Goal: Task Accomplishment & Management: Use online tool/utility

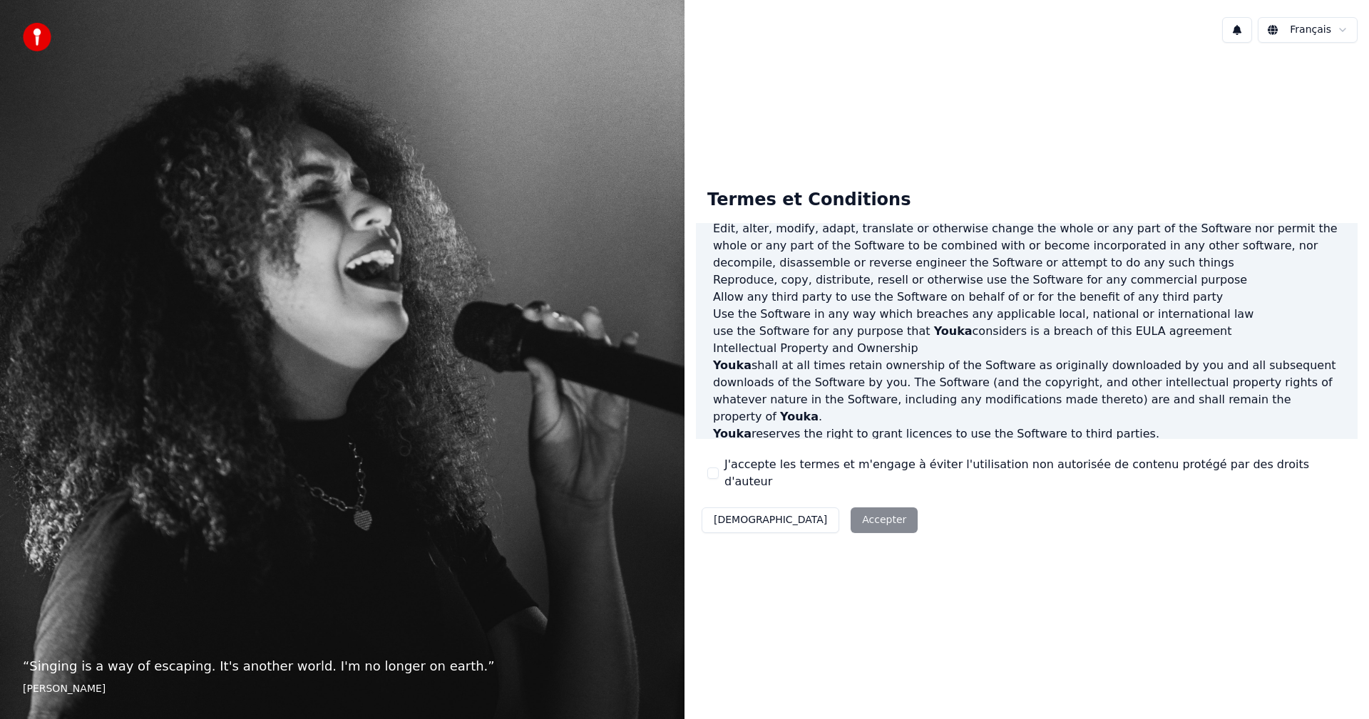
scroll to position [571, 0]
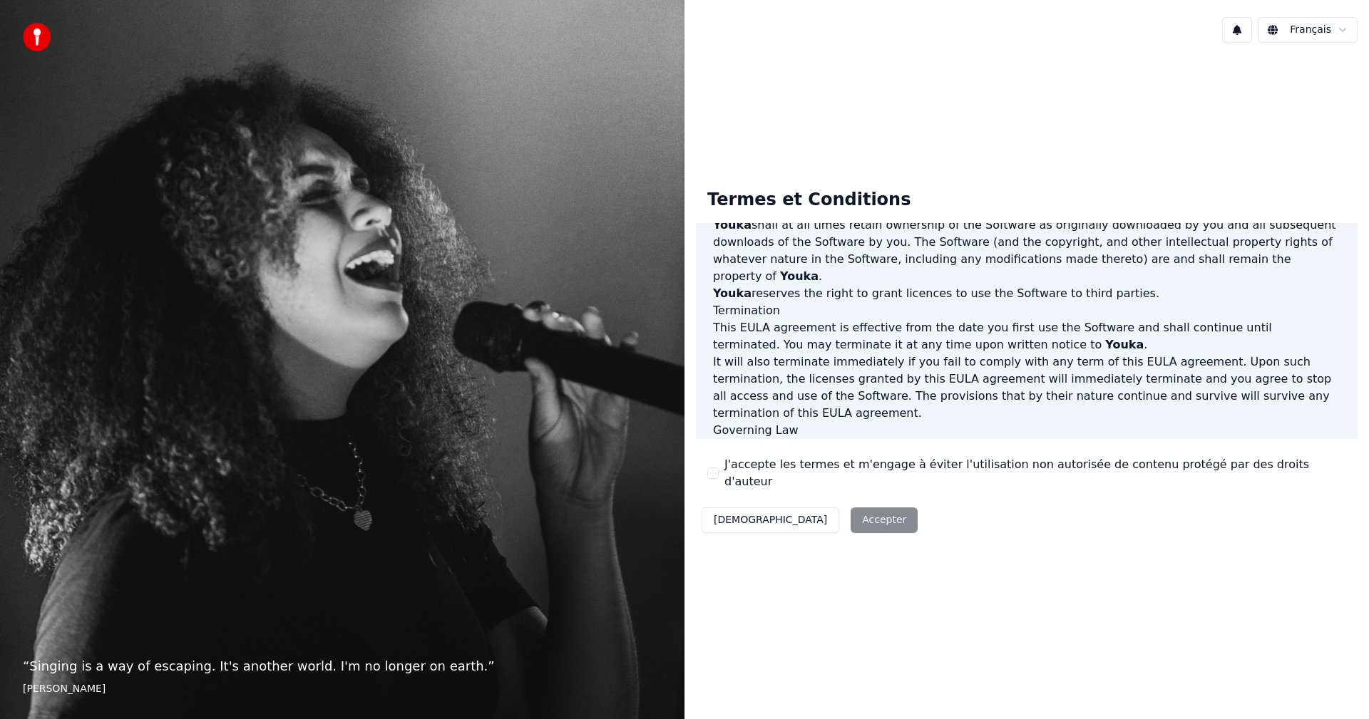
click at [799, 518] on div "Décliner Accepter" at bounding box center [809, 520] width 227 height 37
click at [809, 514] on div "Décliner Accepter" at bounding box center [809, 520] width 227 height 37
drag, startPoint x: 712, startPoint y: 473, endPoint x: 723, endPoint y: 478, distance: 11.8
click at [711, 473] on button "J'accepte les termes et m'engage à éviter l'utilisation non autorisée de conten…" at bounding box center [712, 473] width 11 height 11
drag, startPoint x: 793, startPoint y: 515, endPoint x: 806, endPoint y: 518, distance: 13.8
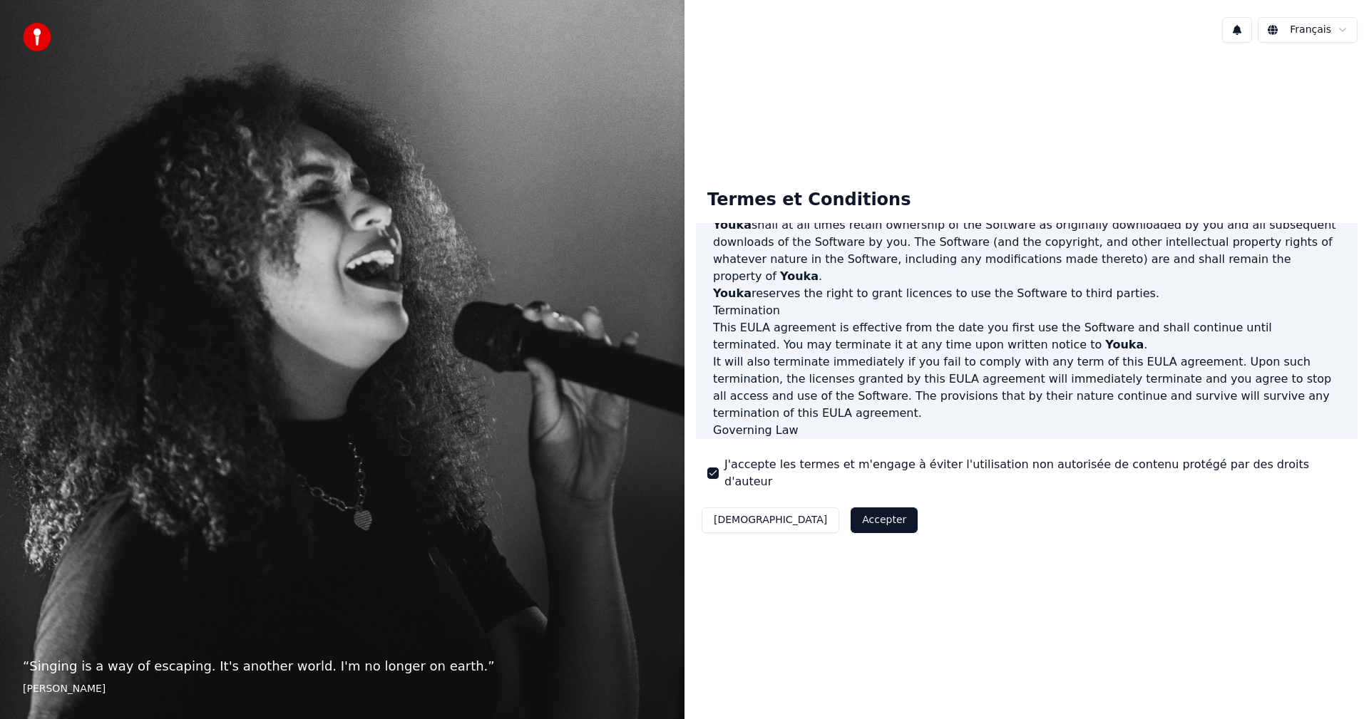
click at [851, 515] on button "Accepter" at bounding box center [884, 521] width 67 height 26
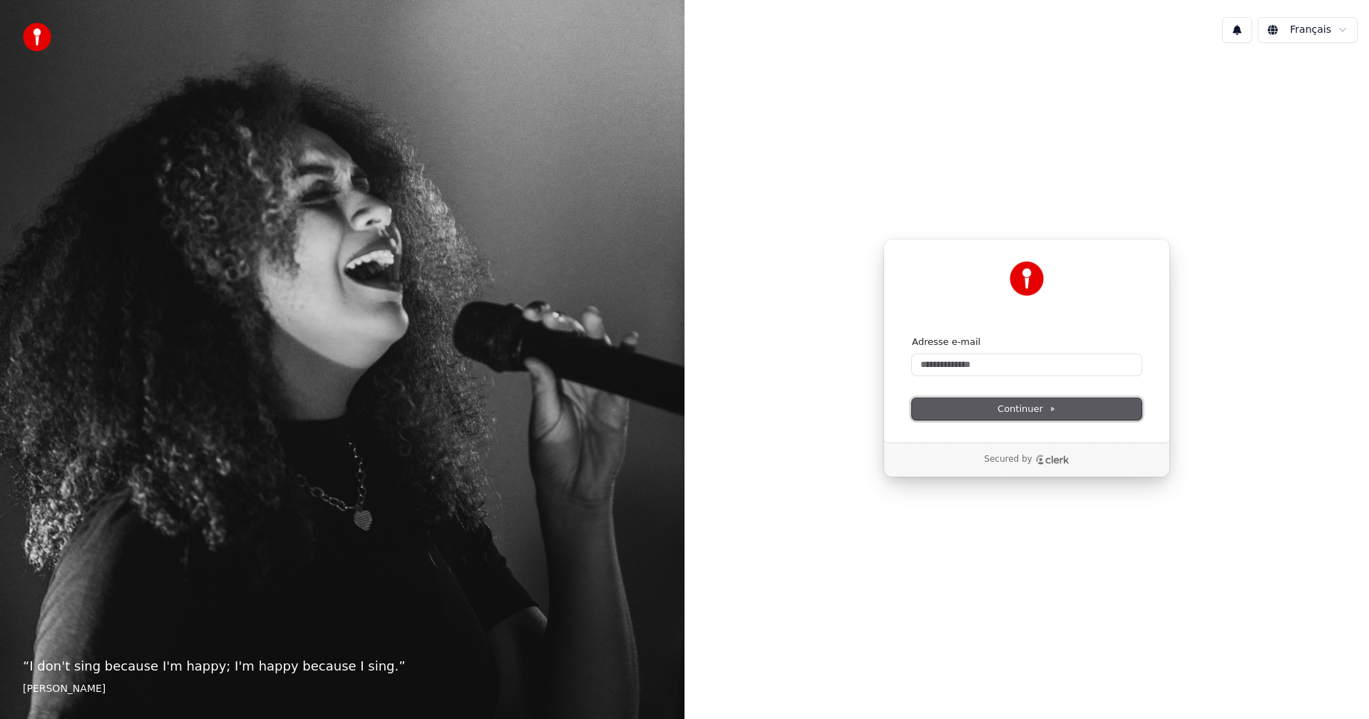
click at [980, 405] on button "Continuer" at bounding box center [1027, 409] width 230 height 21
click at [961, 364] on input "Adresse e-mail" at bounding box center [1027, 364] width 230 height 21
type input "*"
click at [912, 336] on button "submit" at bounding box center [912, 336] width 0 height 0
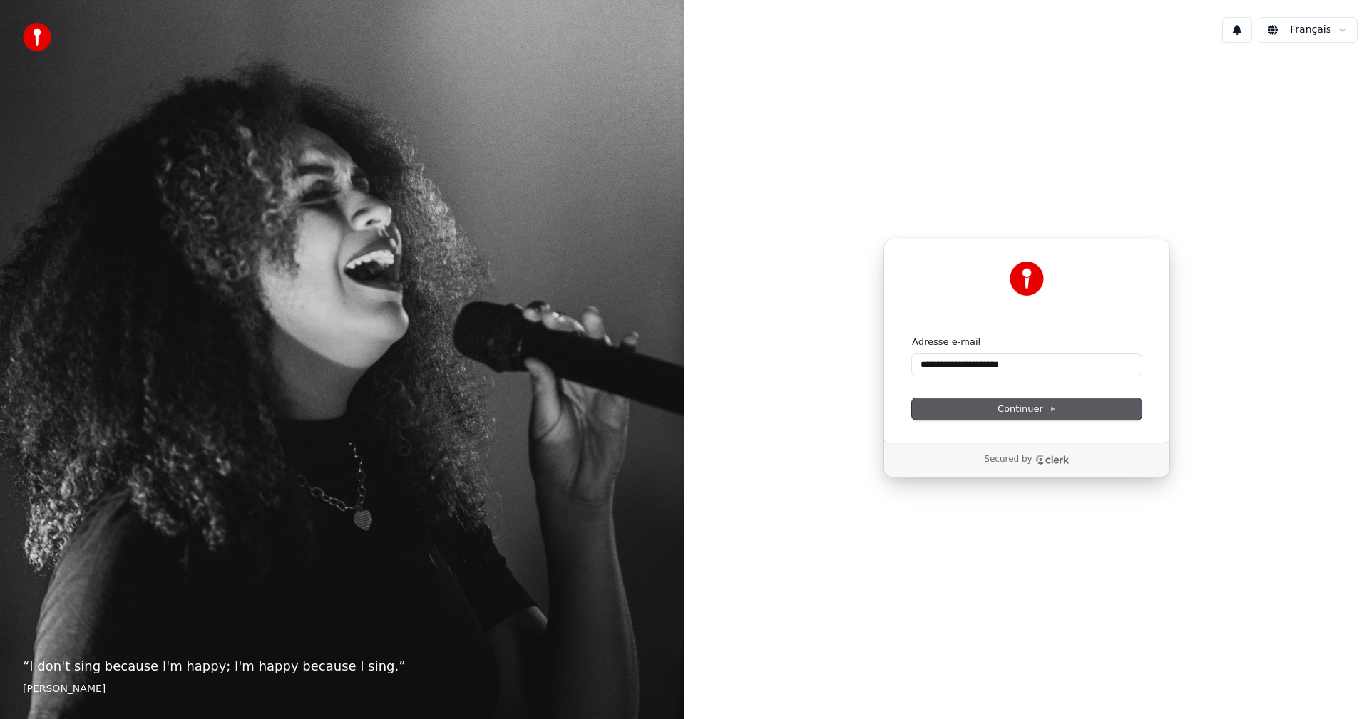
type input "**********"
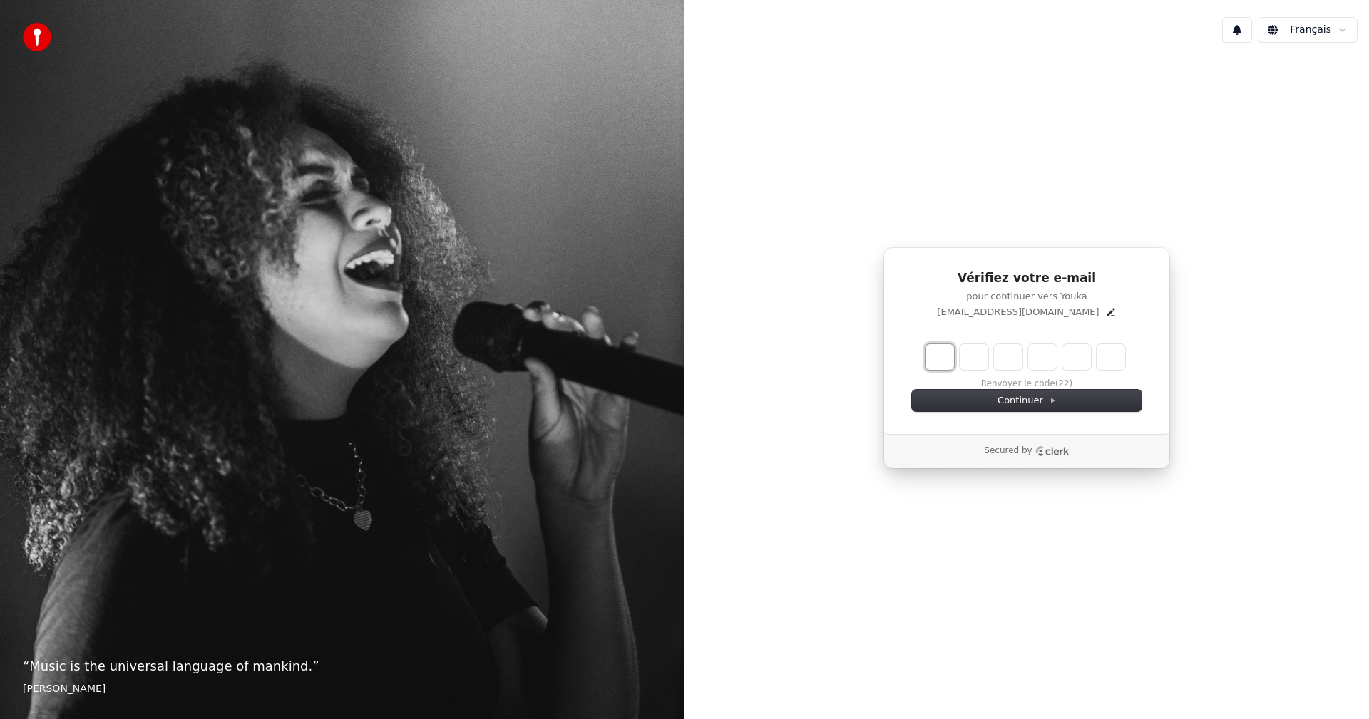
click at [932, 367] on input "Enter verification code. Digit 1" at bounding box center [940, 357] width 29 height 26
type input "*"
type input "**"
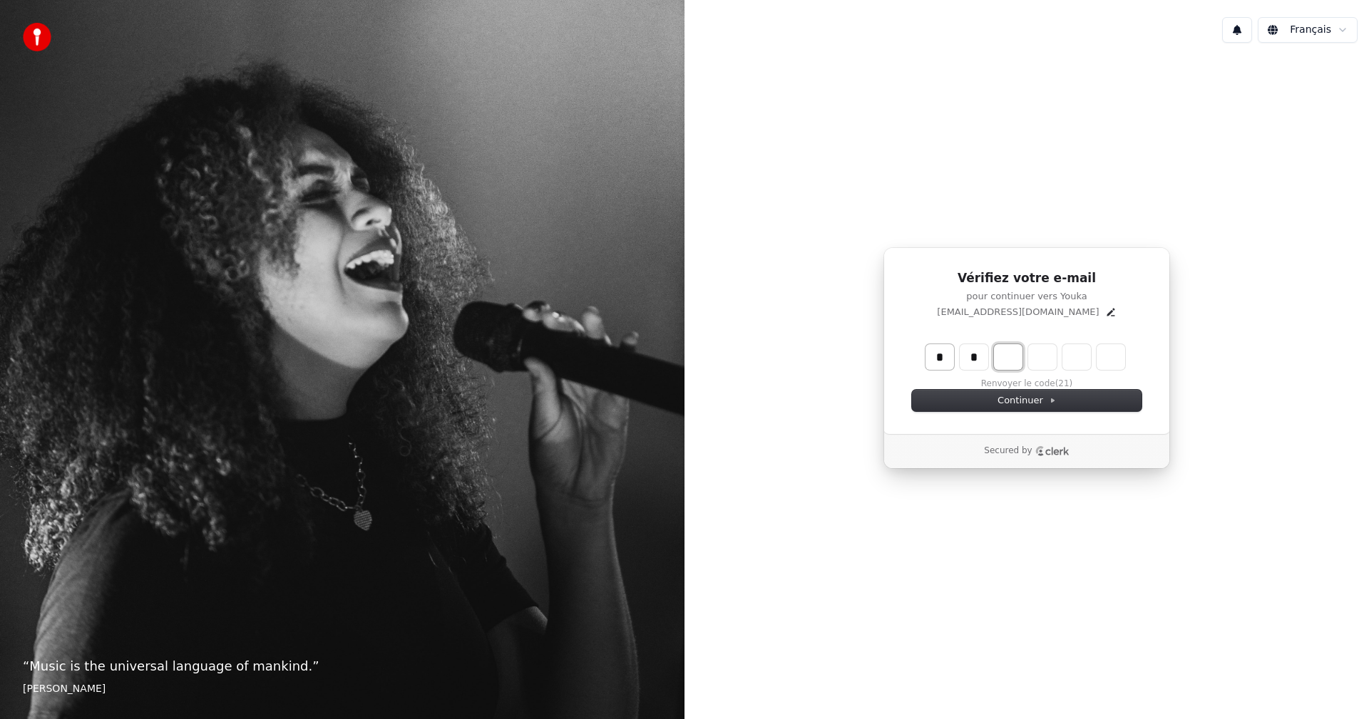
type input "*"
type input "***"
type input "*"
type input "****"
type input "*"
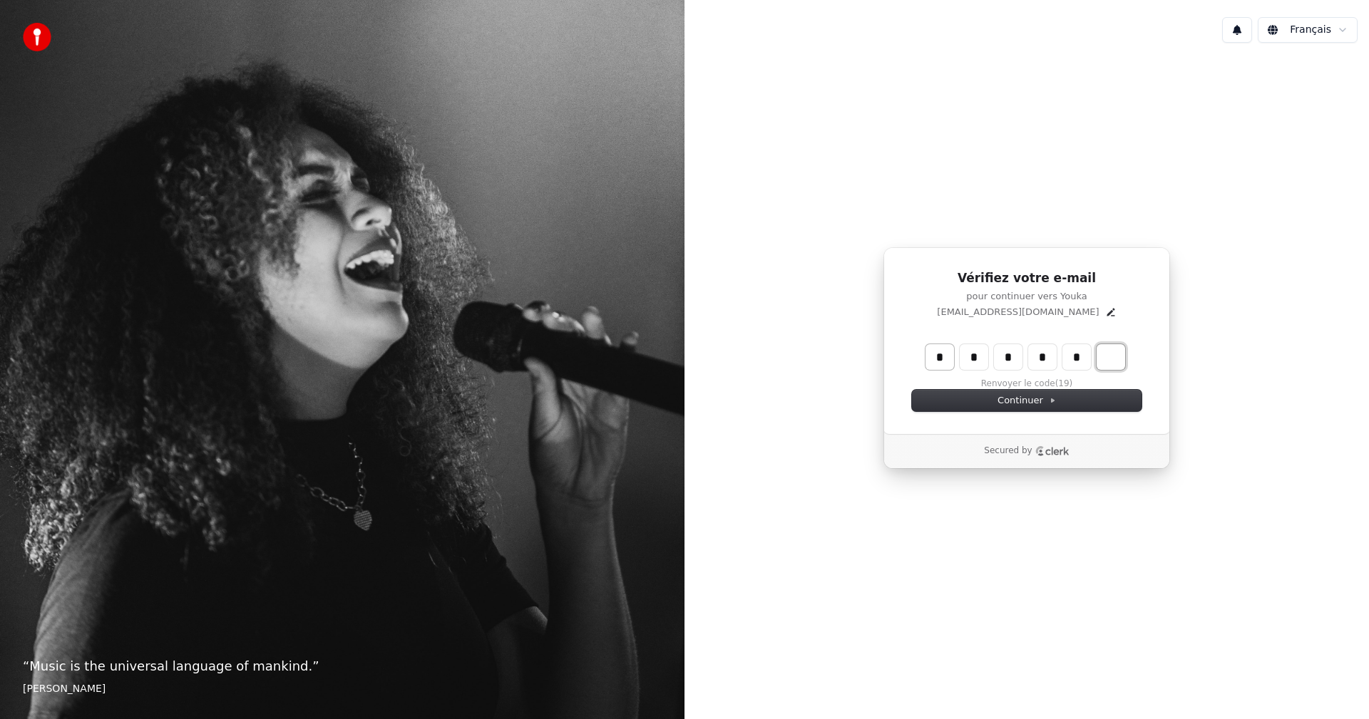
type input "******"
type input "*"
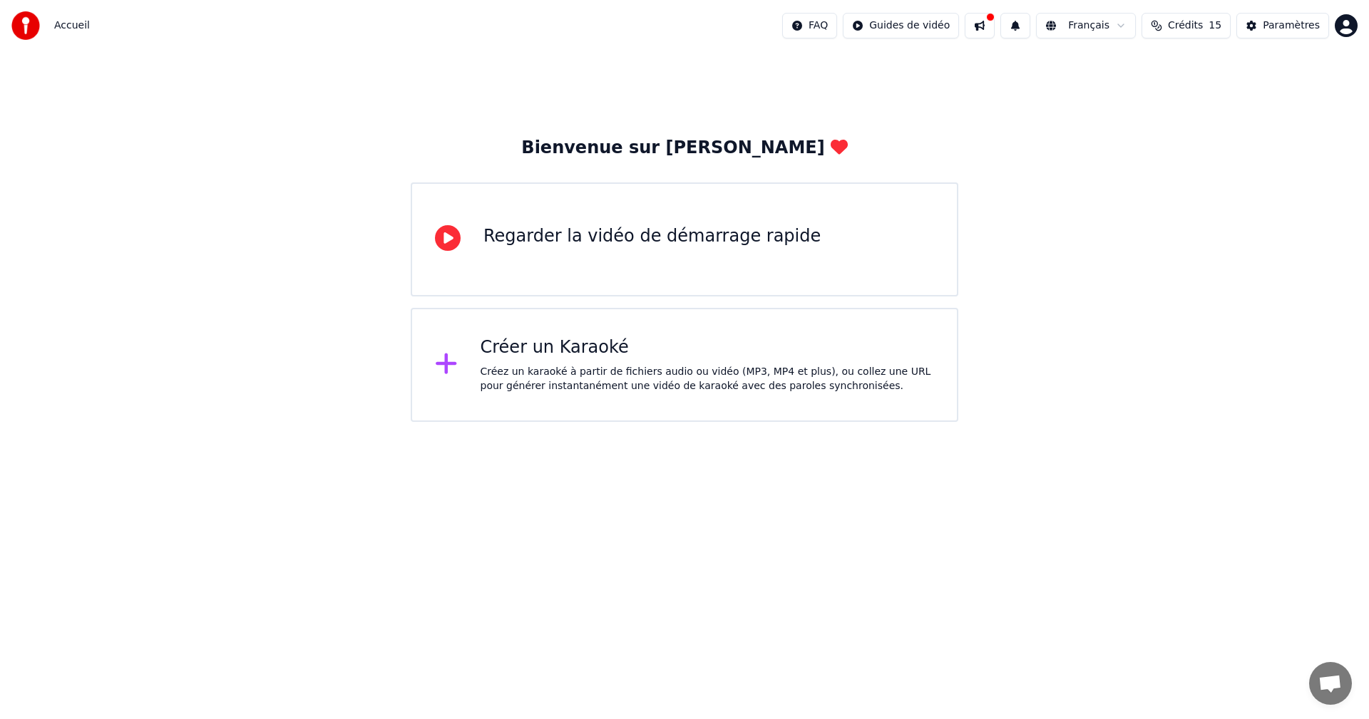
click at [649, 235] on div "Regarder la vidéo de démarrage rapide" at bounding box center [651, 236] width 337 height 23
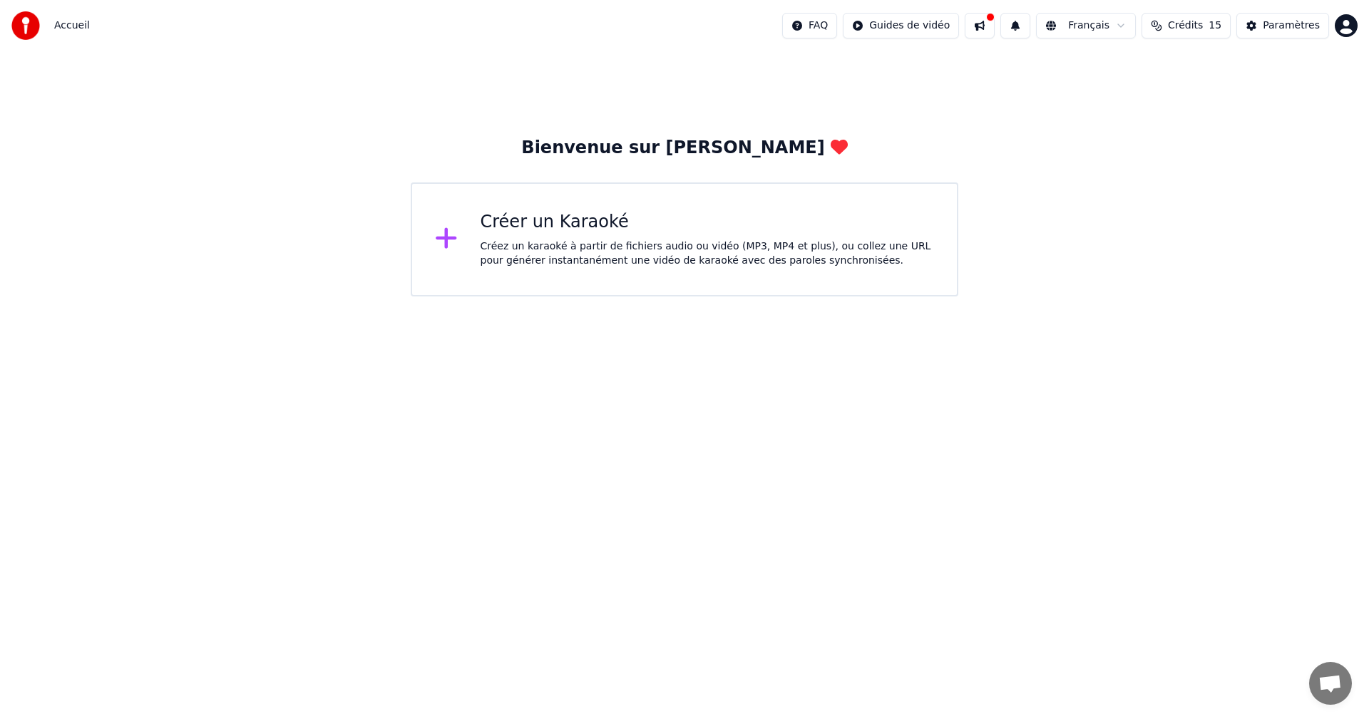
click at [544, 249] on div "Créez un karaoké à partir de fichiers audio ou vidéo (MP3, MP4 et plus), ou col…" at bounding box center [708, 254] width 454 height 29
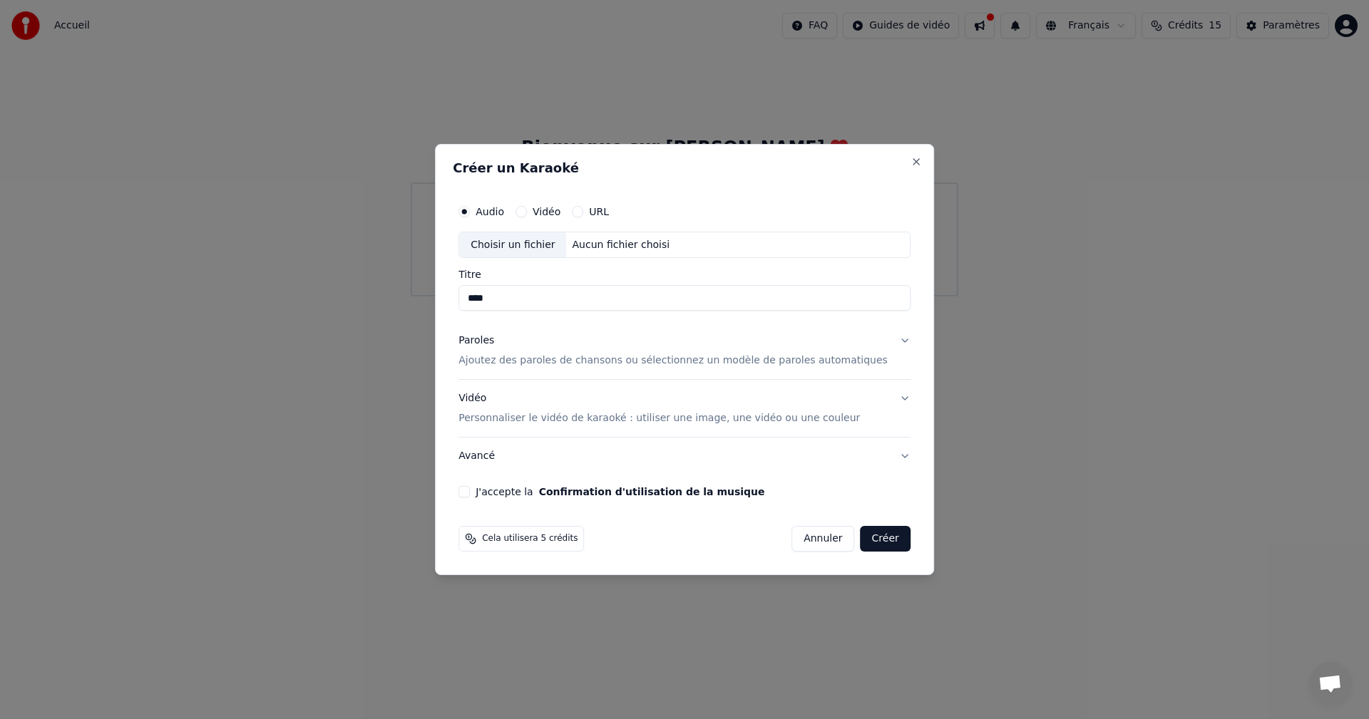
type input "****"
click at [811, 416] on p "Personnaliser le vidéo de karaoké : utiliser une image, une vidéo ou une couleur" at bounding box center [658, 418] width 401 height 14
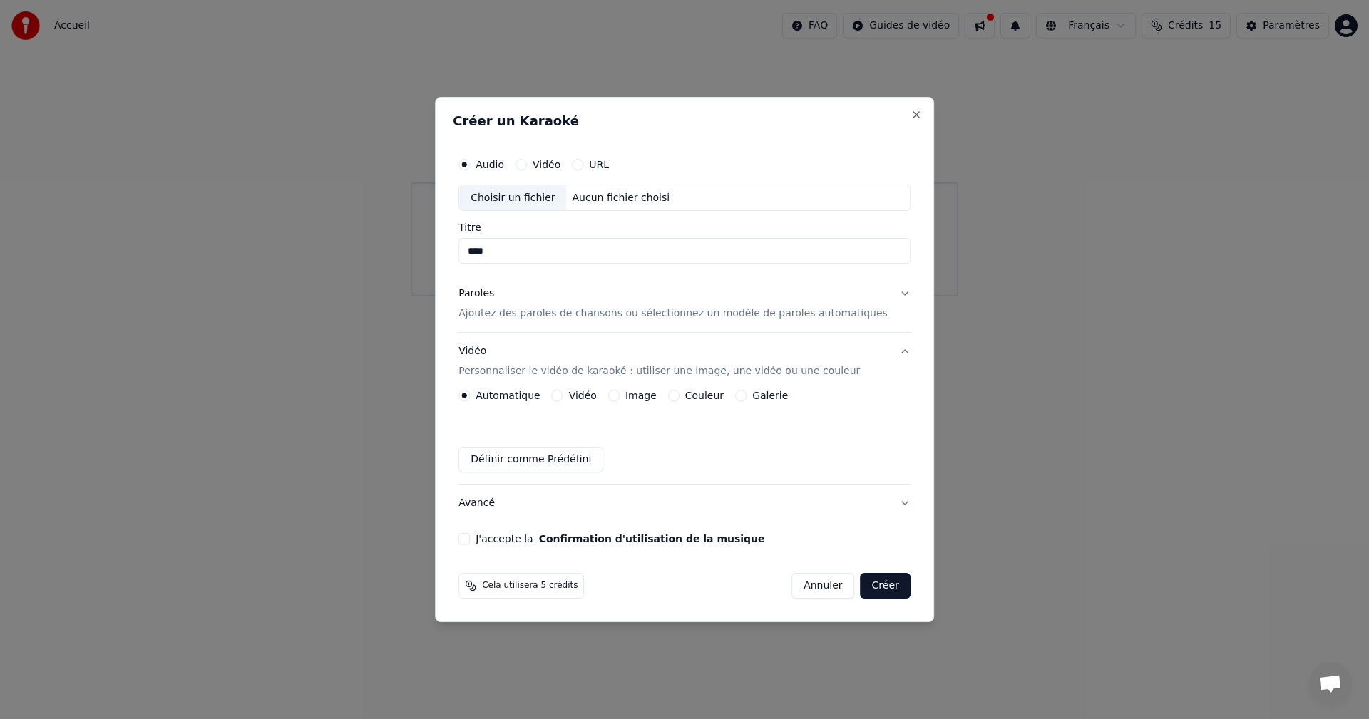
click at [470, 536] on button "J'accepte la Confirmation d'utilisation de la musique" at bounding box center [463, 538] width 11 height 11
click at [868, 589] on button "Créer" at bounding box center [886, 586] width 50 height 26
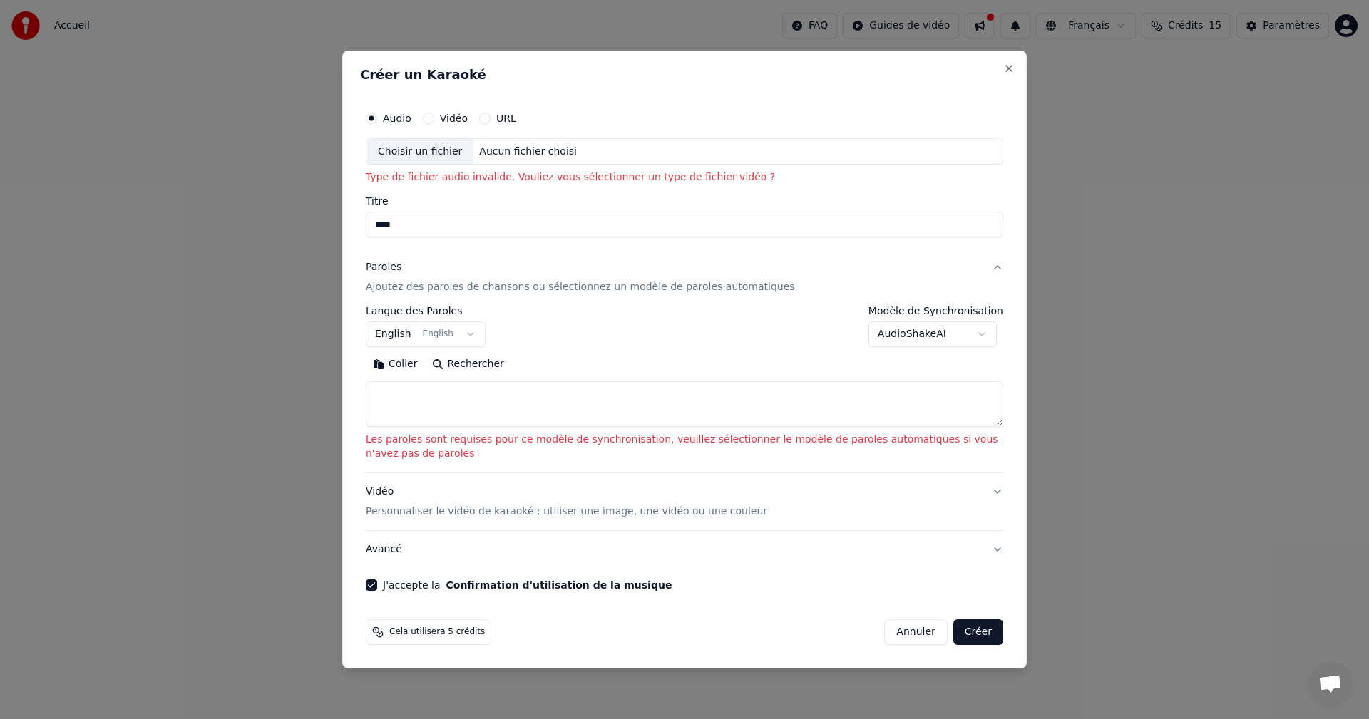
click at [414, 393] on textarea at bounding box center [684, 405] width 637 height 46
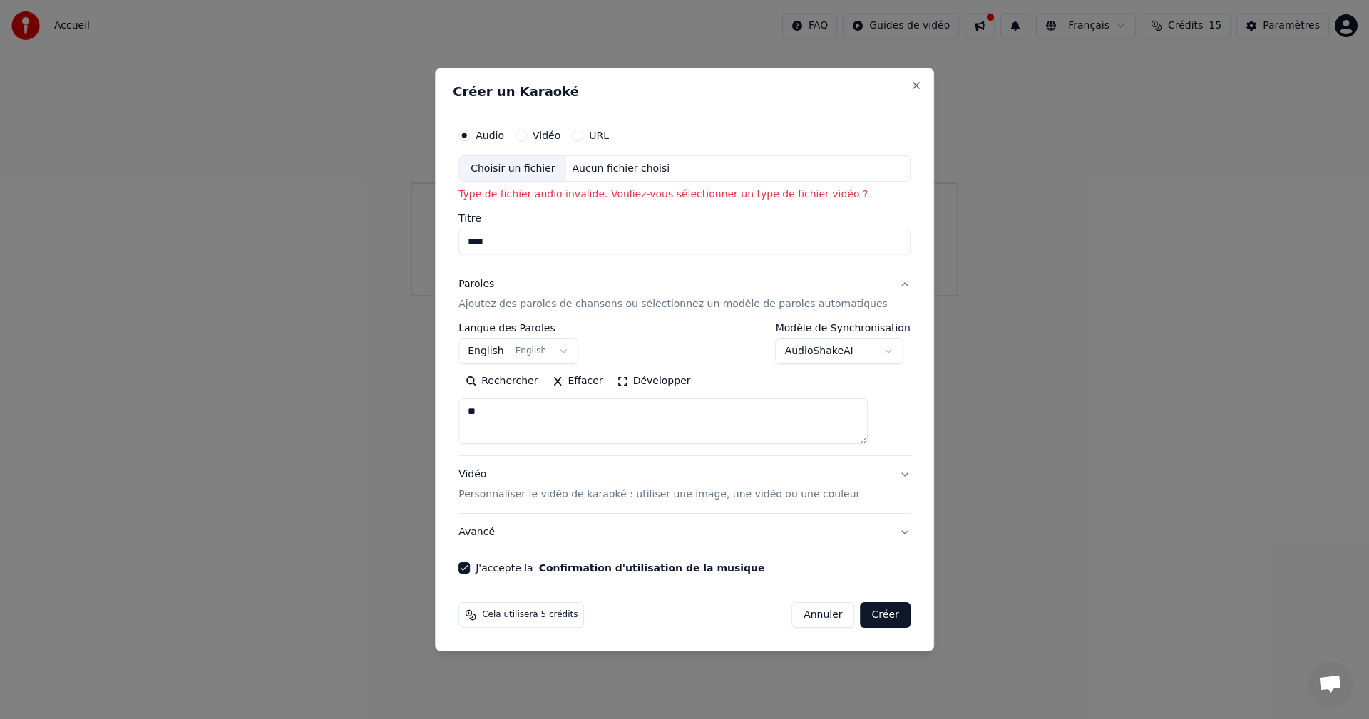
type textarea "*"
click at [533, 410] on textarea "**********" at bounding box center [662, 422] width 409 height 46
type textarea "**********"
click at [863, 619] on button "Créer" at bounding box center [886, 616] width 50 height 26
select select "**"
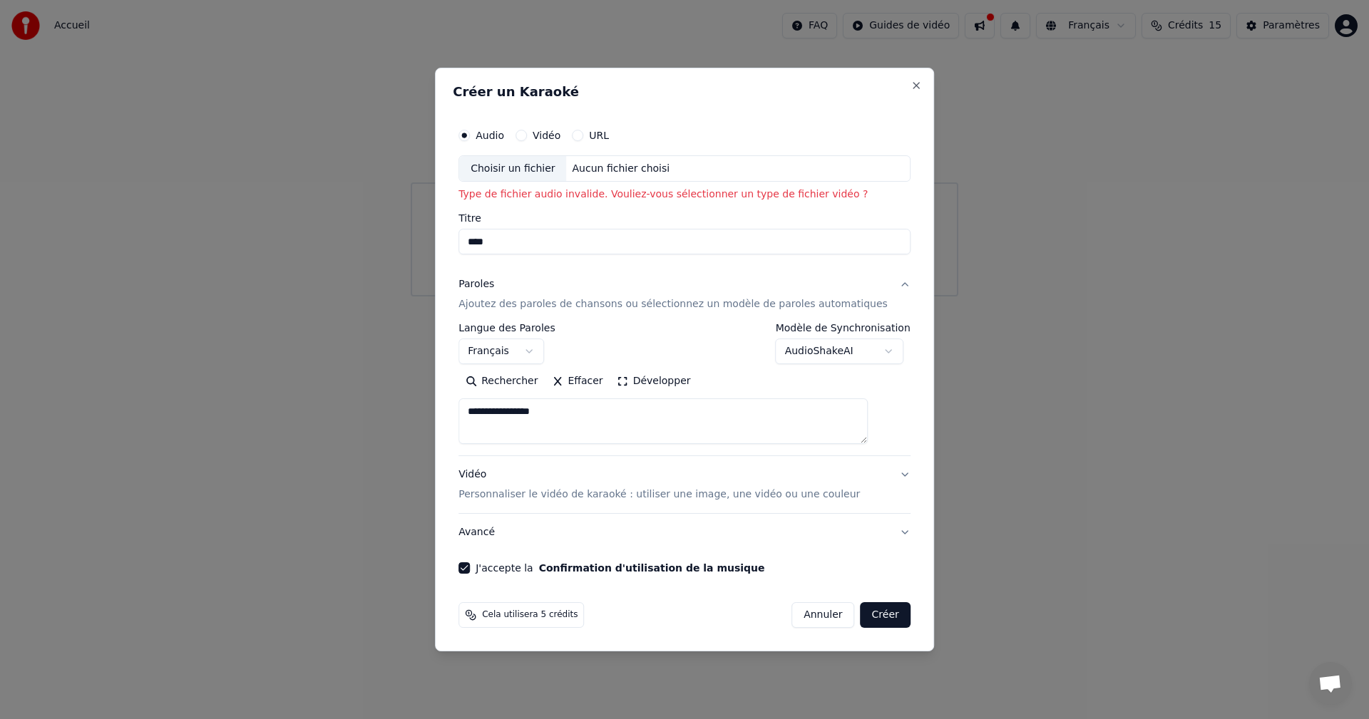
click at [861, 611] on button "Créer" at bounding box center [886, 616] width 50 height 26
click at [532, 166] on div "Choisir un fichier" at bounding box center [512, 169] width 107 height 26
click at [865, 622] on button "Créer" at bounding box center [886, 616] width 50 height 26
click at [911, 80] on button "Close" at bounding box center [916, 85] width 11 height 11
select select
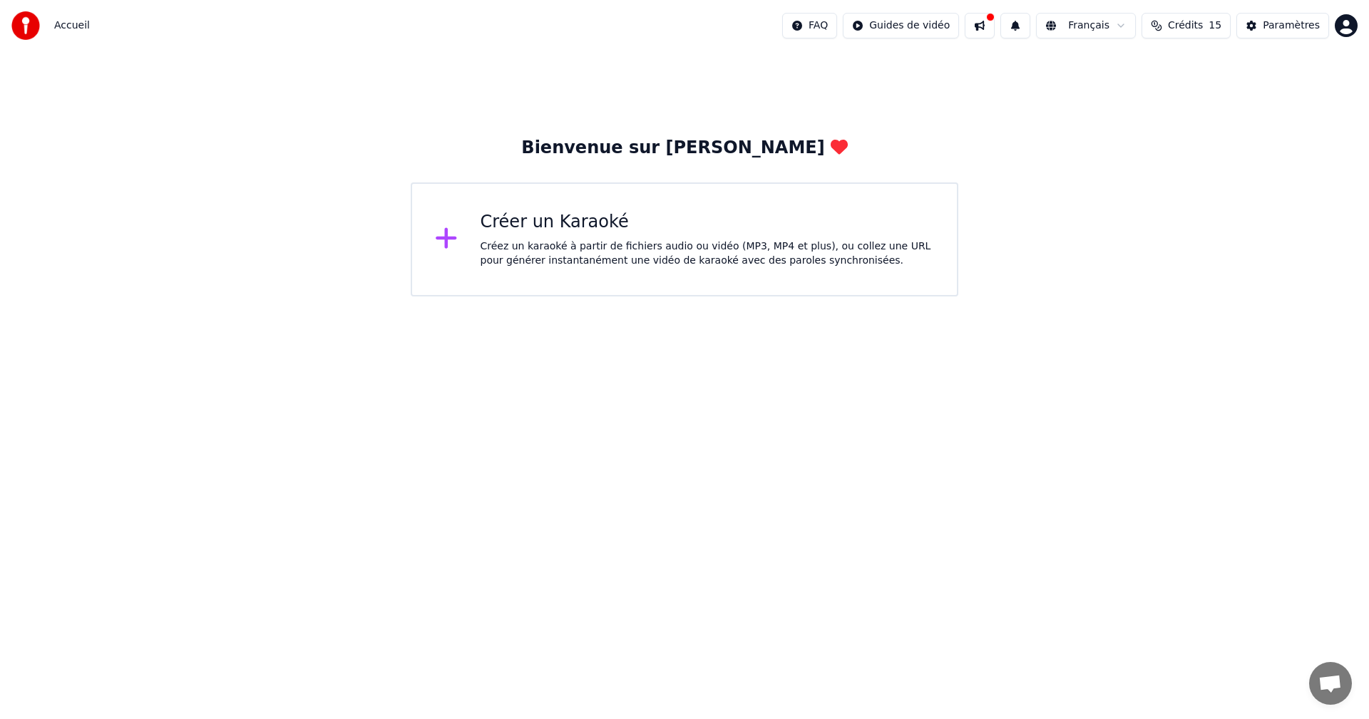
click at [952, 21] on html "Accueil FAQ Guides de vidéo Français Crédits 15 Paramètres Bienvenue sur Youka …" at bounding box center [684, 148] width 1369 height 297
click at [938, 54] on div "Guide de démarrage rapide" at bounding box center [932, 56] width 199 height 23
click at [80, 22] on span "Accueil" at bounding box center [72, 26] width 36 height 14
click at [22, 25] on img at bounding box center [25, 25] width 29 height 29
click at [24, 25] on img at bounding box center [25, 25] width 29 height 29
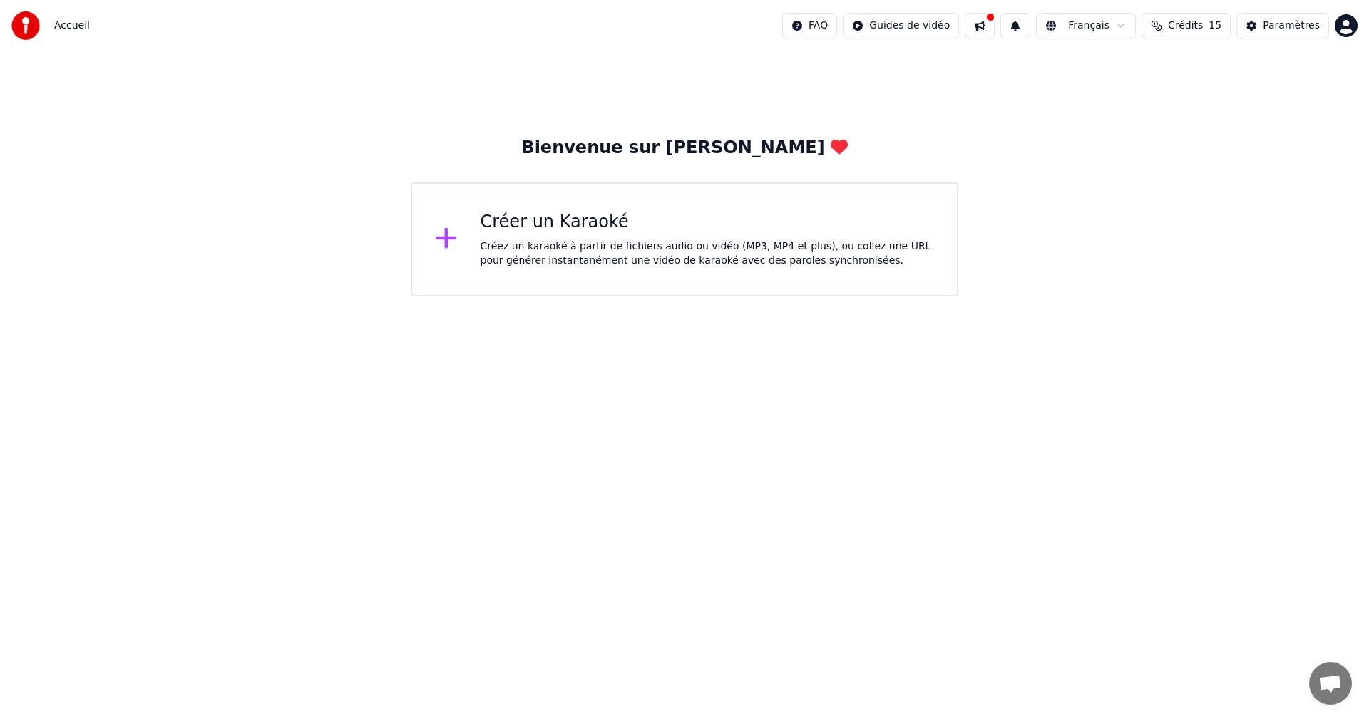
click at [24, 25] on img at bounding box center [25, 25] width 29 height 29
click at [1285, 28] on div "Paramètres" at bounding box center [1291, 26] width 57 height 14
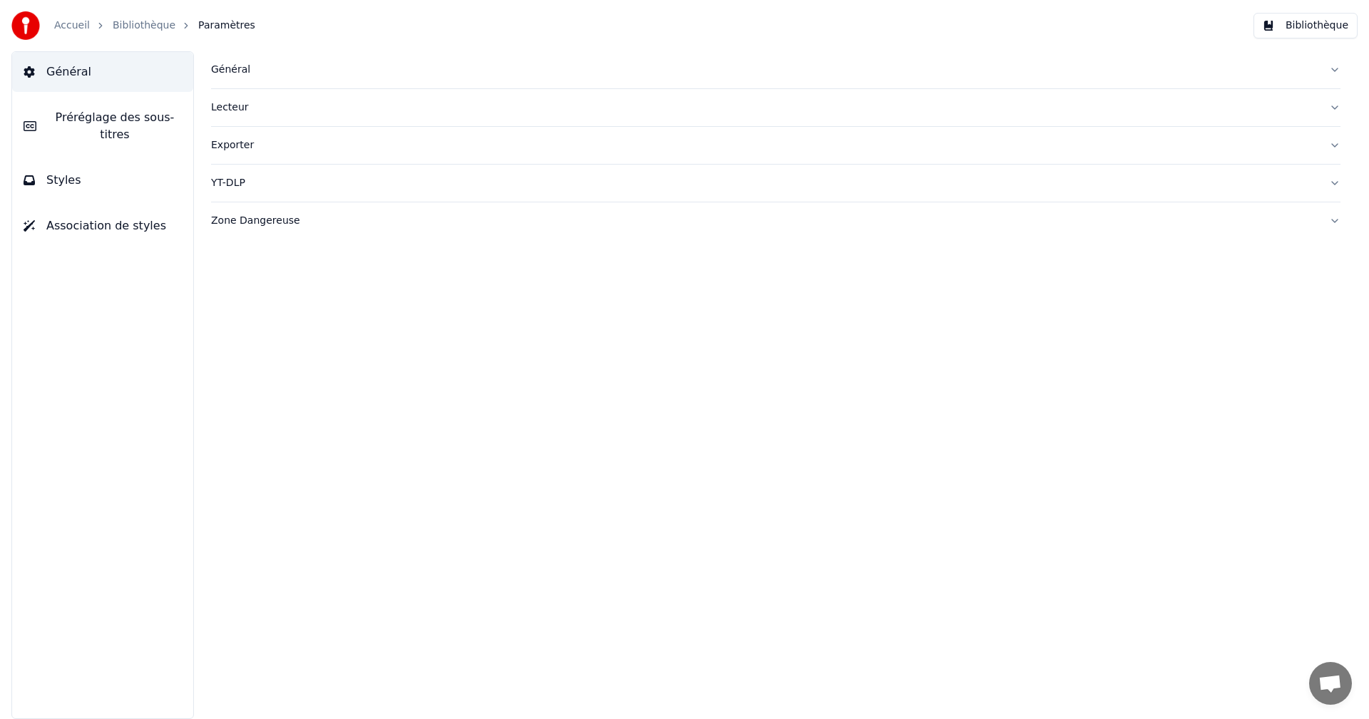
click at [245, 108] on div "Lecteur" at bounding box center [764, 108] width 1107 height 14
click at [242, 75] on div "Général" at bounding box center [764, 70] width 1107 height 14
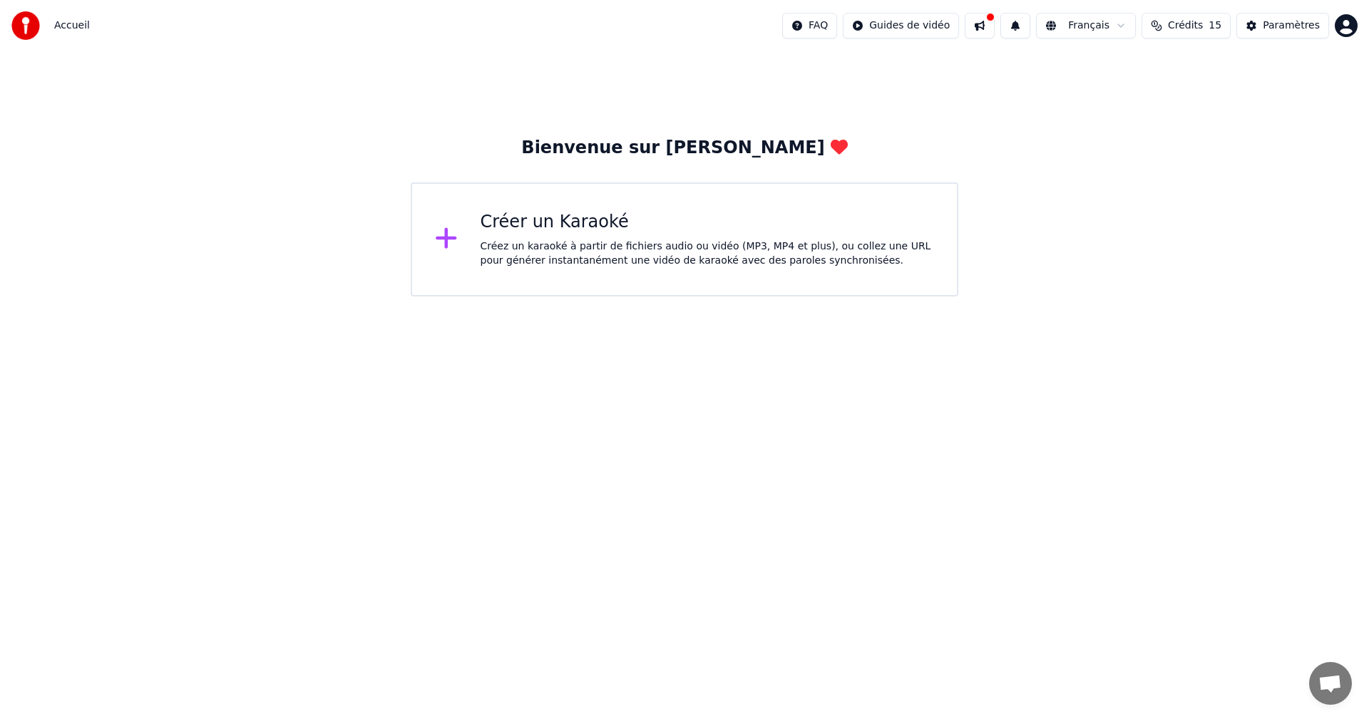
click at [758, 245] on div "Créez un karaoké à partir de fichiers audio ou vidéo (MP3, MP4 et plus), ou col…" at bounding box center [708, 254] width 454 height 29
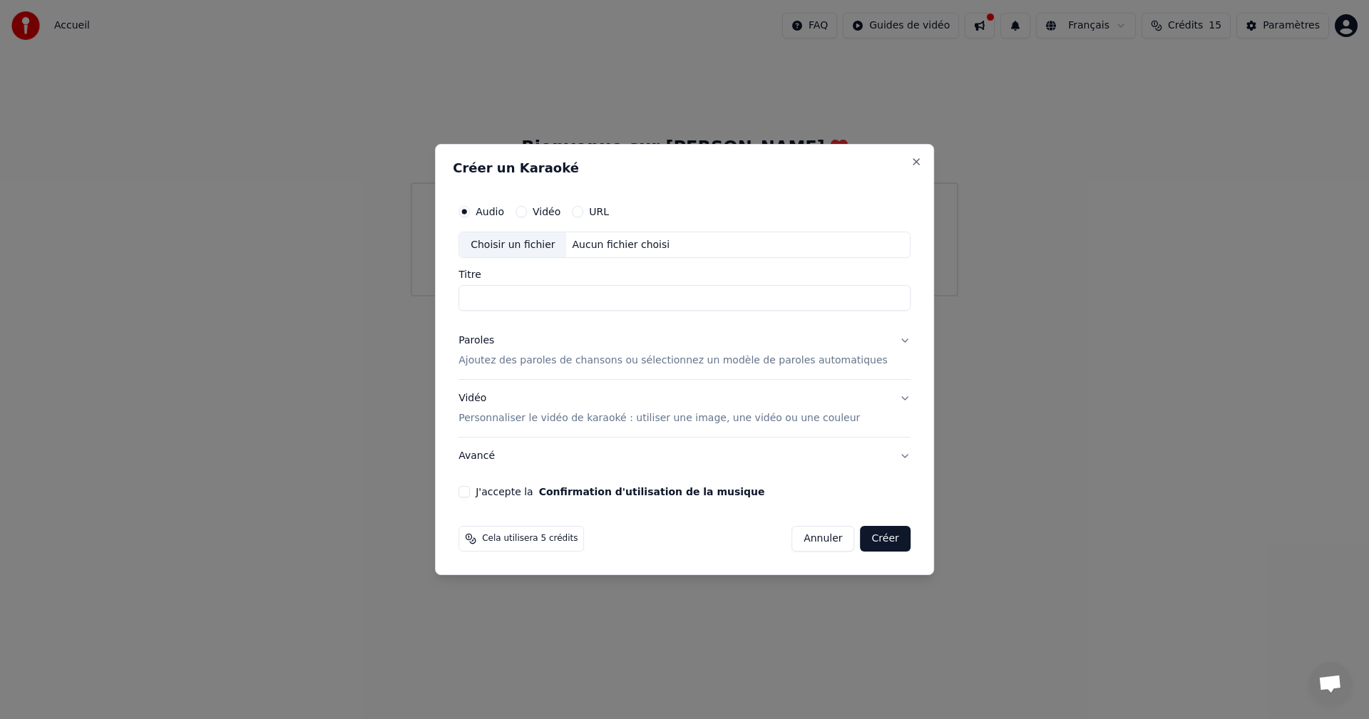
click at [550, 206] on div "Vidéo" at bounding box center [538, 211] width 45 height 11
click at [527, 210] on button "Vidéo" at bounding box center [521, 211] width 11 height 11
click at [583, 213] on button "URL" at bounding box center [577, 211] width 11 height 11
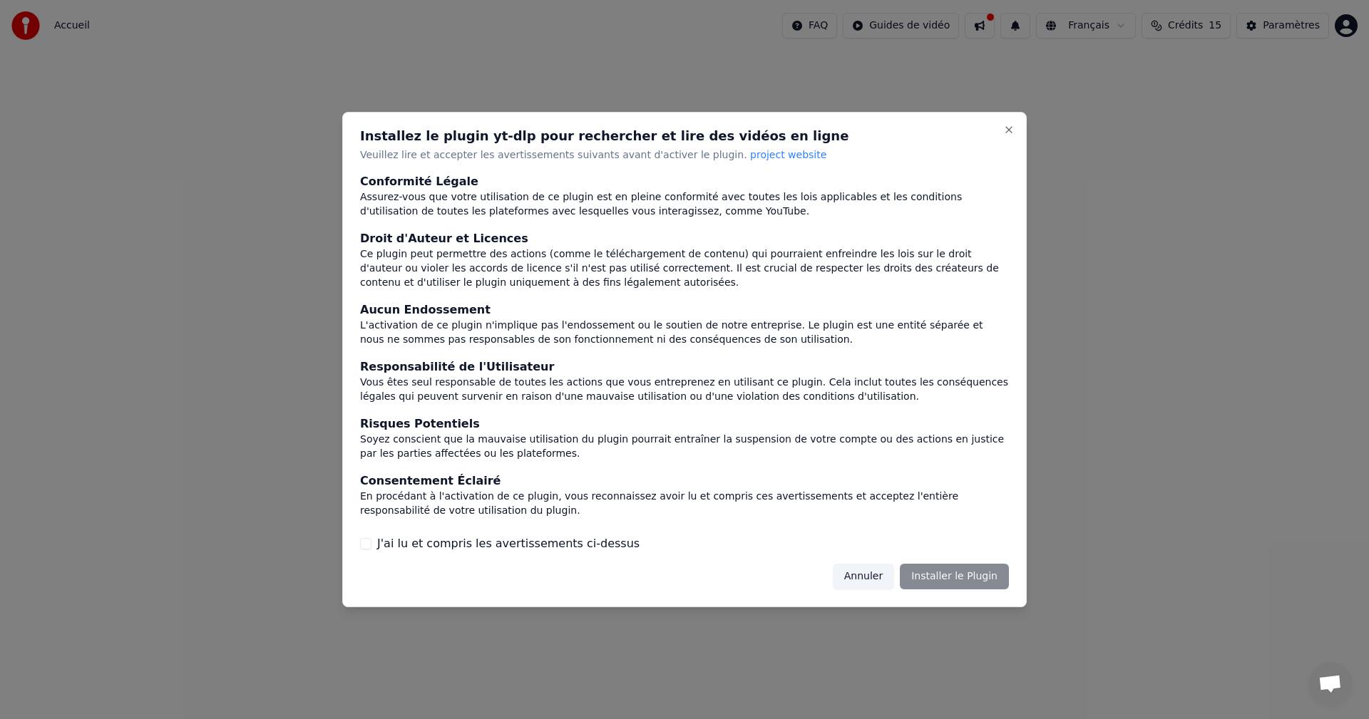
click at [361, 545] on button "J'ai lu et compris les avertissements ci-dessus" at bounding box center [365, 543] width 11 height 11
click at [973, 573] on button "Installer le Plugin" at bounding box center [954, 577] width 109 height 26
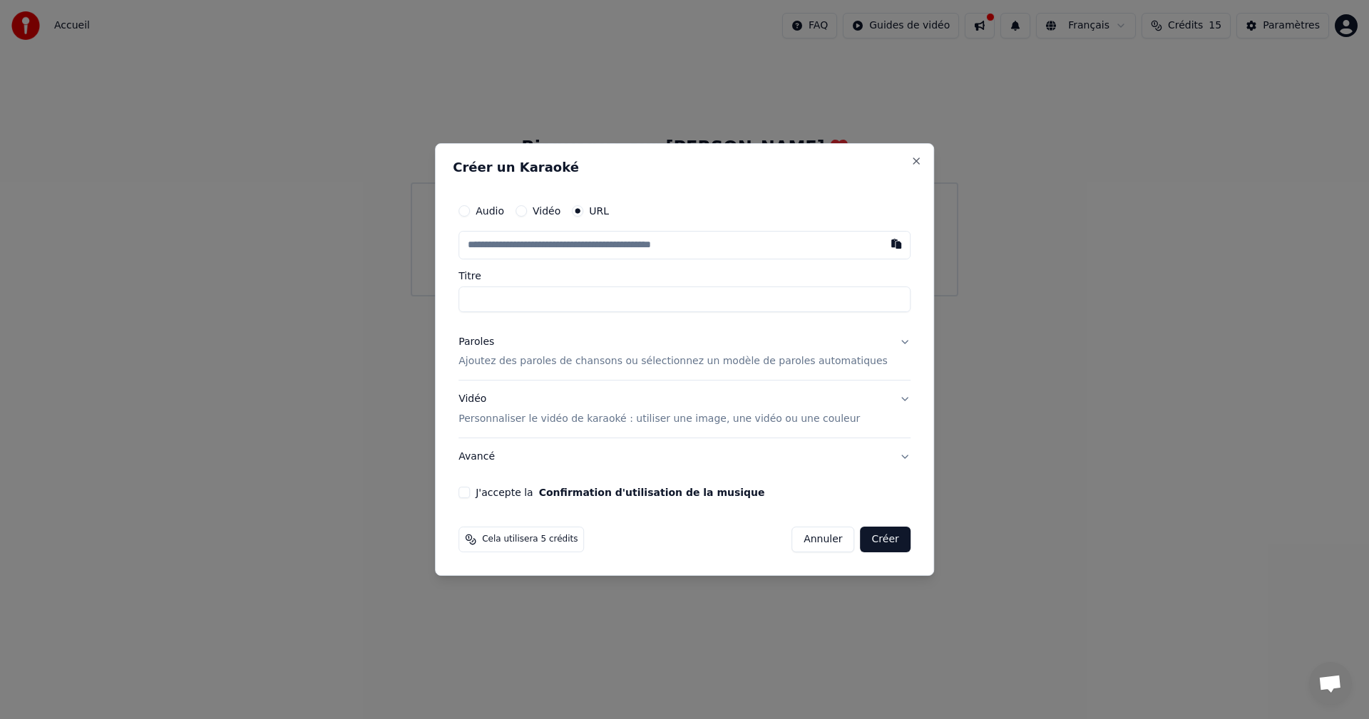
click at [515, 249] on input "text" at bounding box center [684, 245] width 452 height 29
type input "**********"
click at [583, 302] on input "**********" at bounding box center [684, 300] width 452 height 26
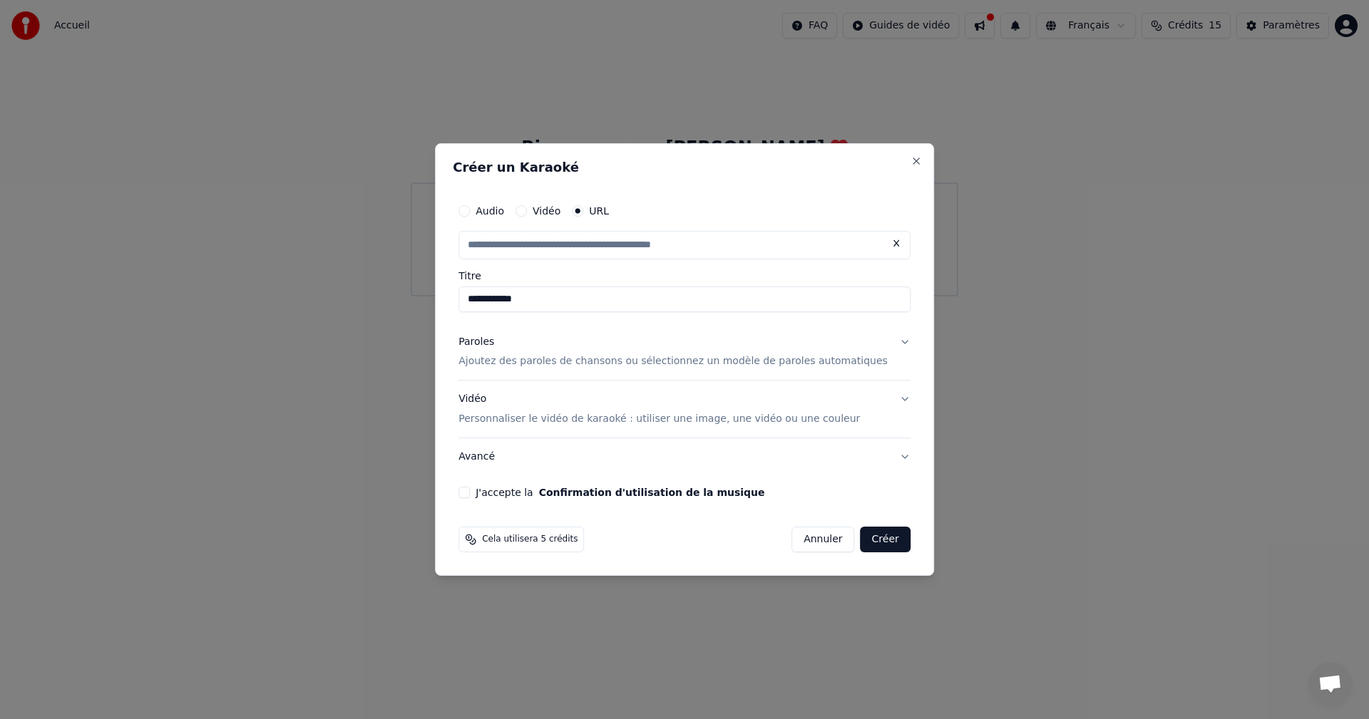
click at [470, 493] on button "J'accepte la Confirmation d'utilisation de la musique" at bounding box center [463, 492] width 11 height 11
click at [872, 533] on button "Créer" at bounding box center [886, 540] width 50 height 26
type input "**********"
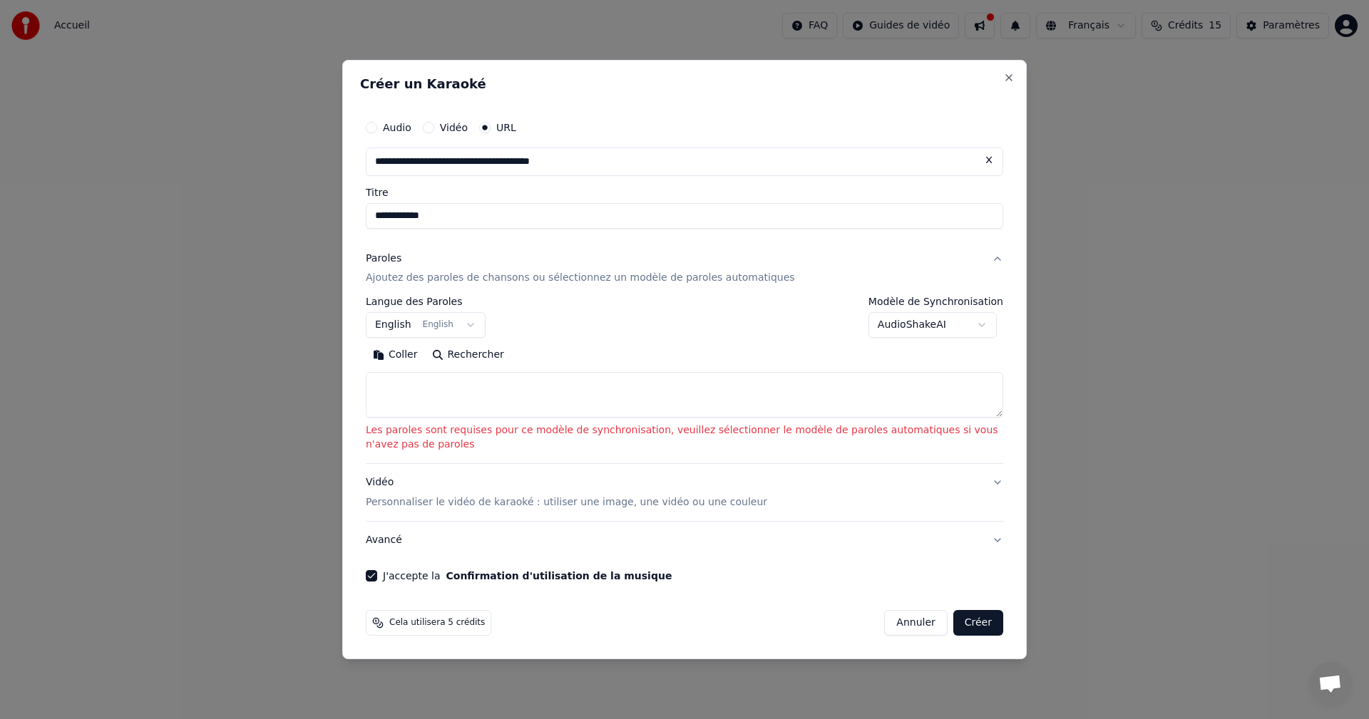
click at [406, 394] on textarea at bounding box center [684, 396] width 637 height 46
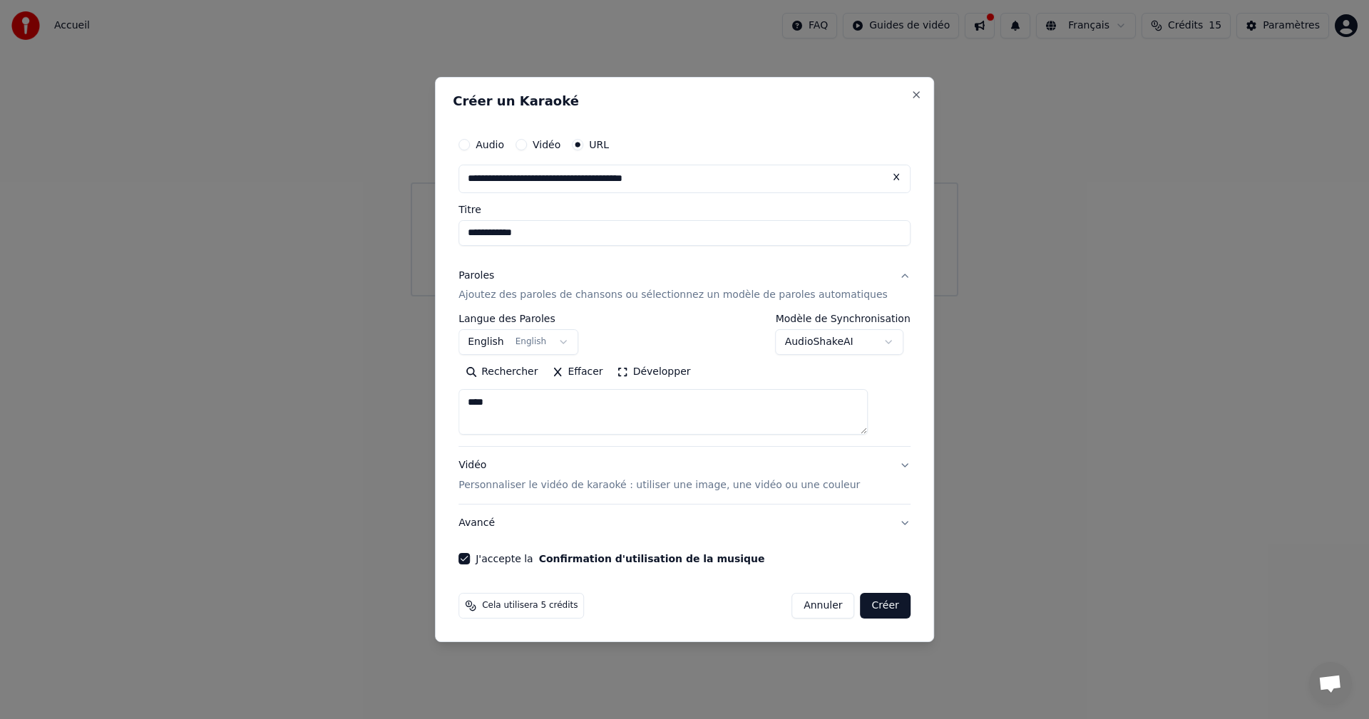
type textarea "****"
click at [868, 608] on button "Créer" at bounding box center [886, 606] width 50 height 26
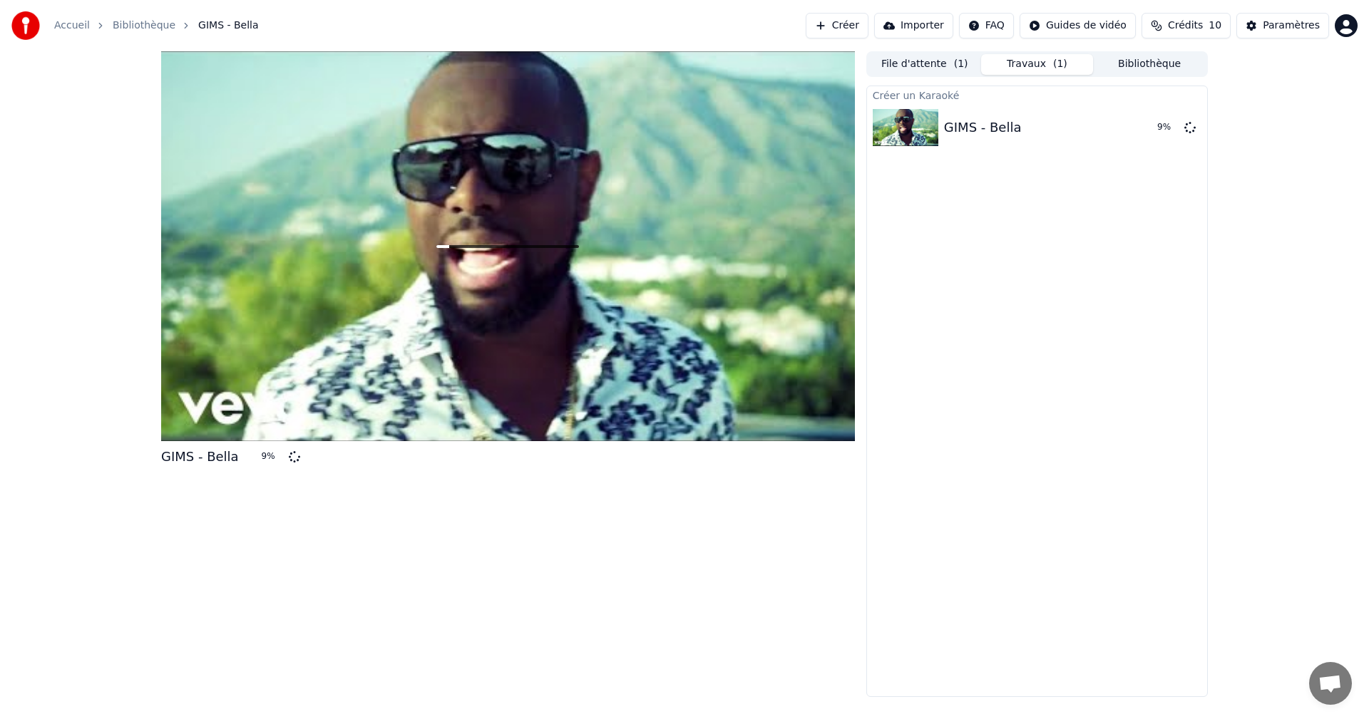
click at [868, 31] on button "Créer" at bounding box center [837, 26] width 63 height 26
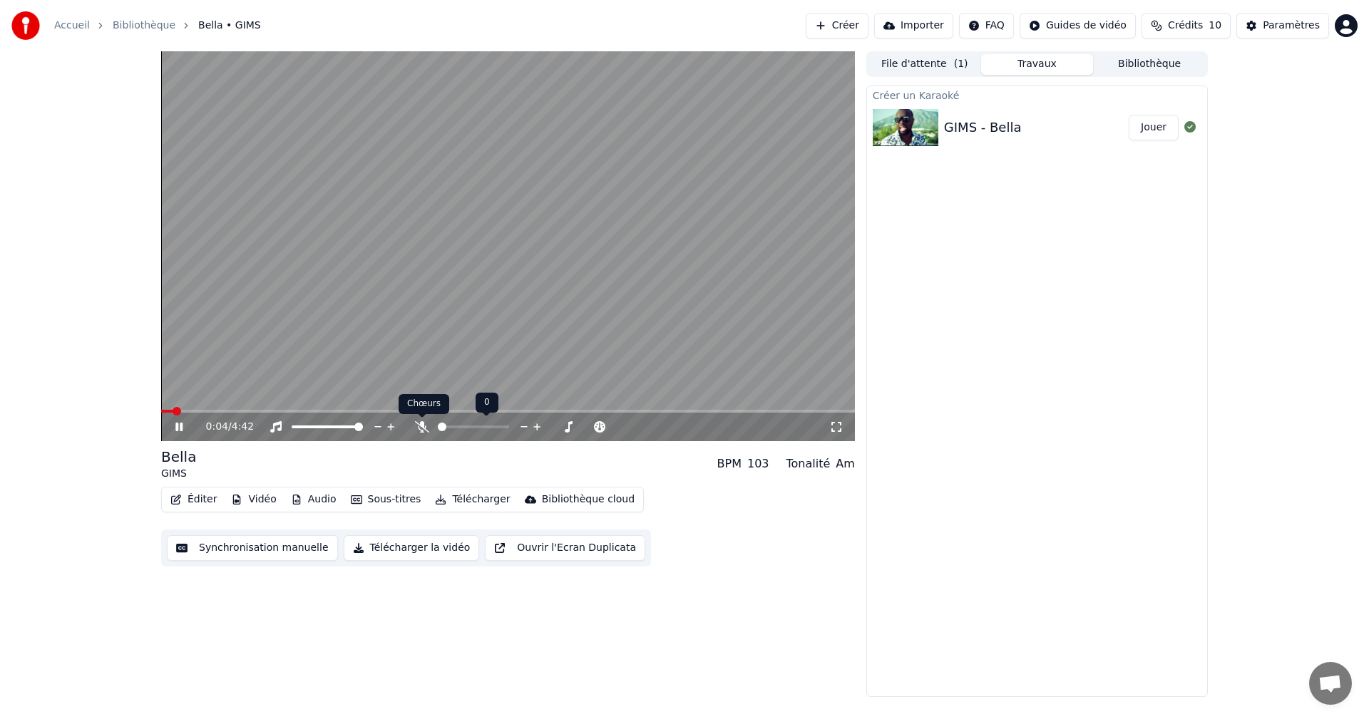
click at [426, 426] on icon at bounding box center [422, 426] width 14 height 11
click at [303, 430] on div at bounding box center [340, 427] width 115 height 14
click at [312, 426] on span at bounding box center [302, 427] width 20 height 3
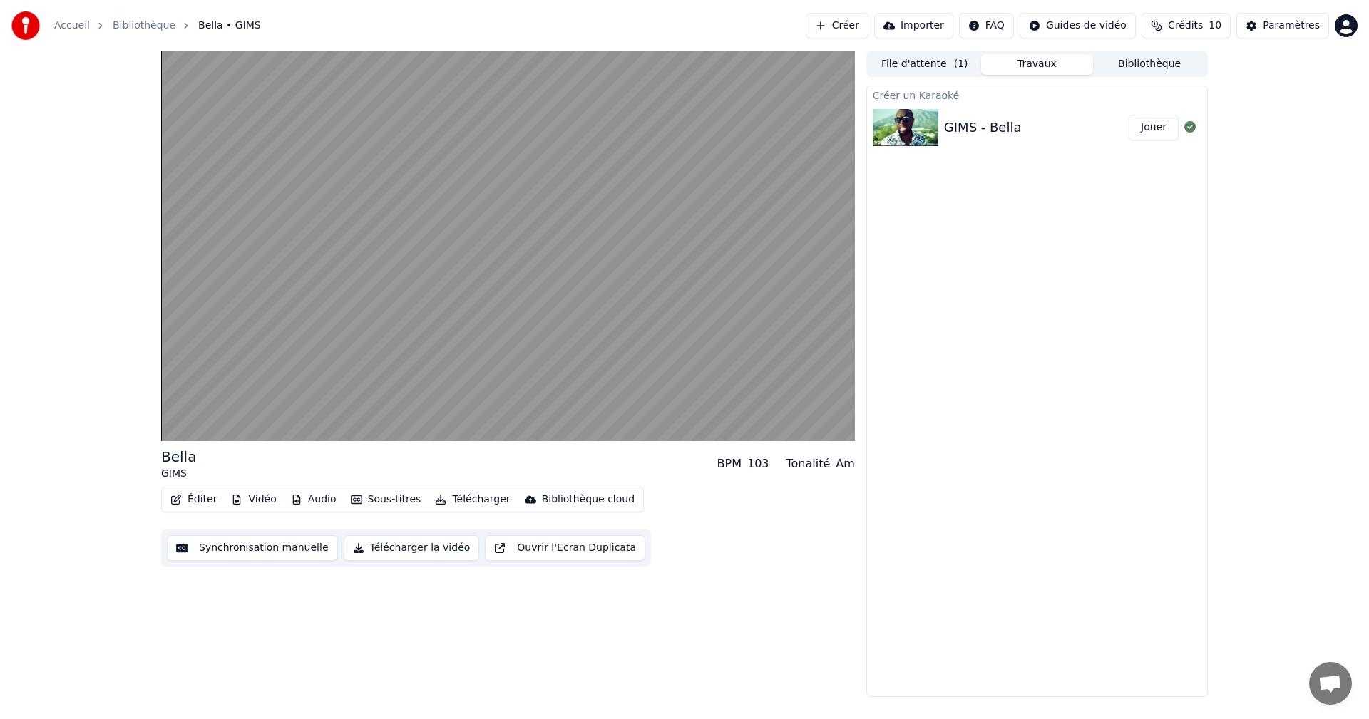
click at [1148, 128] on button "Jouer" at bounding box center [1154, 128] width 50 height 26
click at [1161, 126] on button "Jouer" at bounding box center [1154, 128] width 50 height 26
click at [1045, 61] on button "Travaux" at bounding box center [1037, 64] width 113 height 21
click at [1270, 30] on div "Paramètres" at bounding box center [1291, 26] width 57 height 14
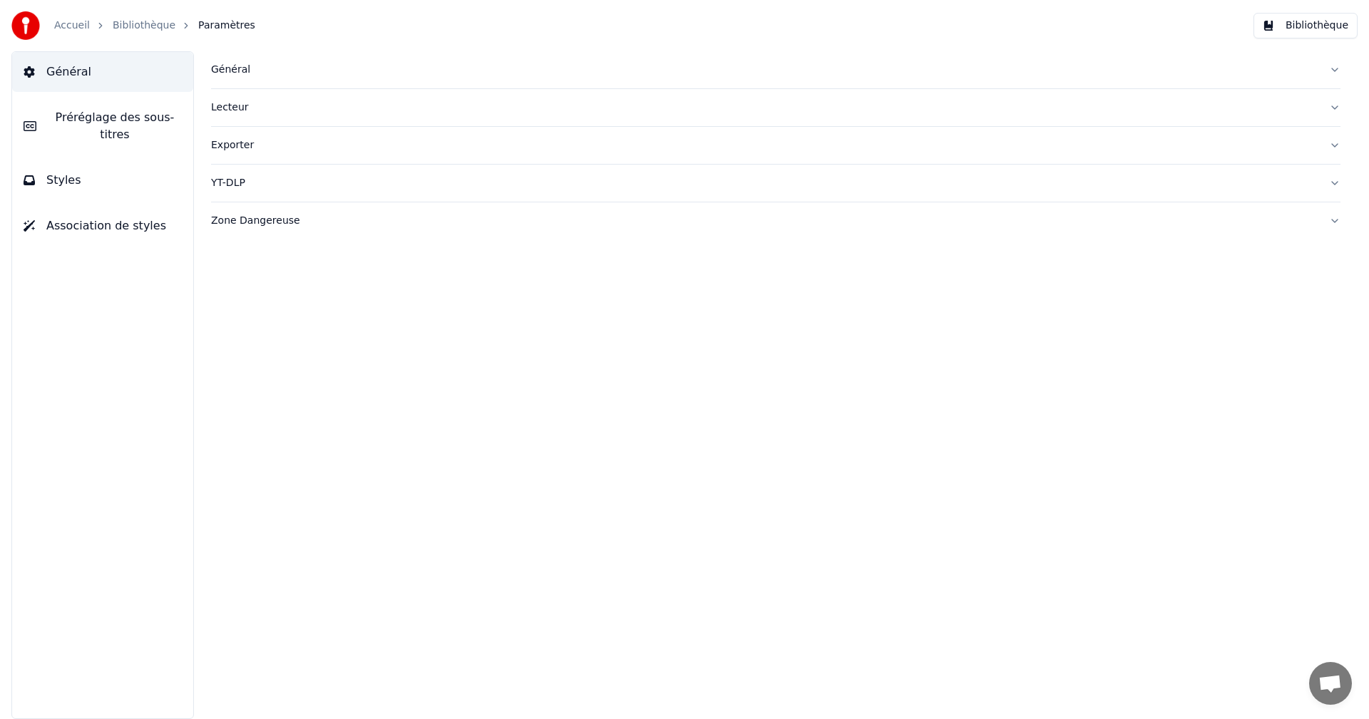
click at [232, 66] on div "Général" at bounding box center [764, 70] width 1107 height 14
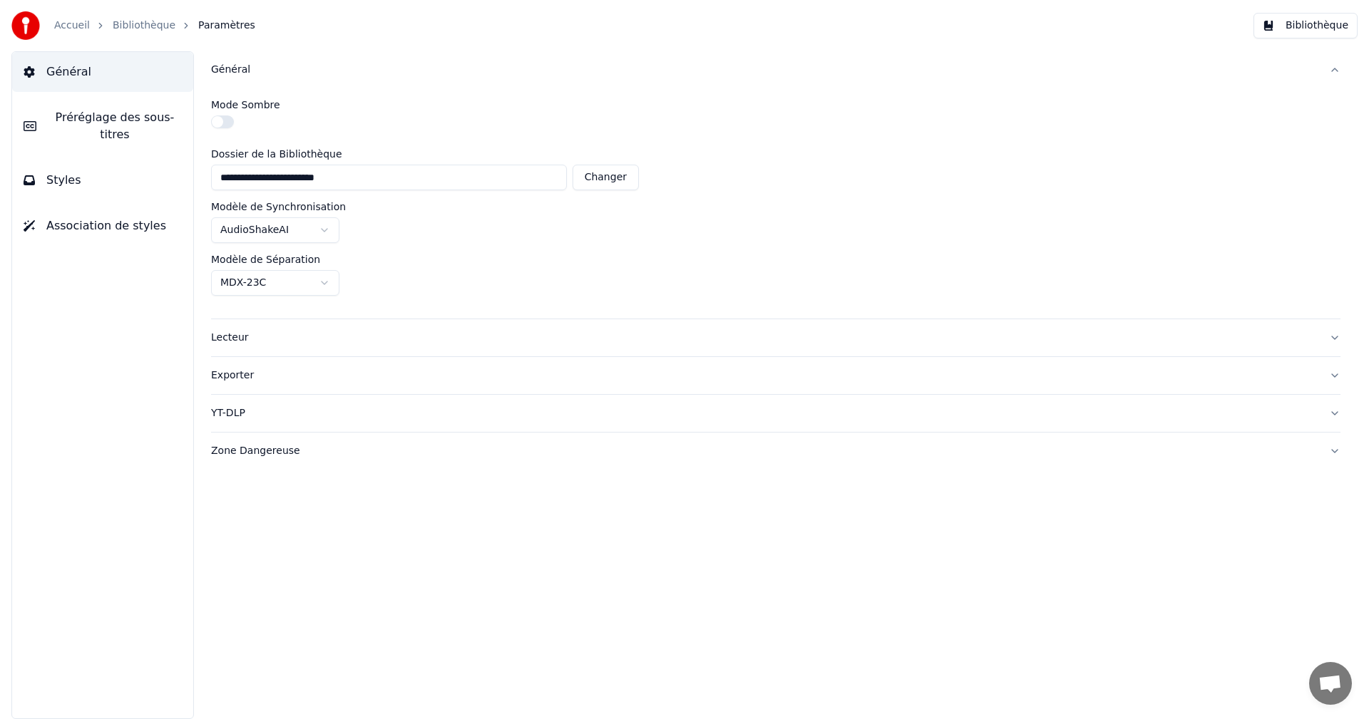
click at [236, 339] on div "Lecteur" at bounding box center [764, 338] width 1107 height 14
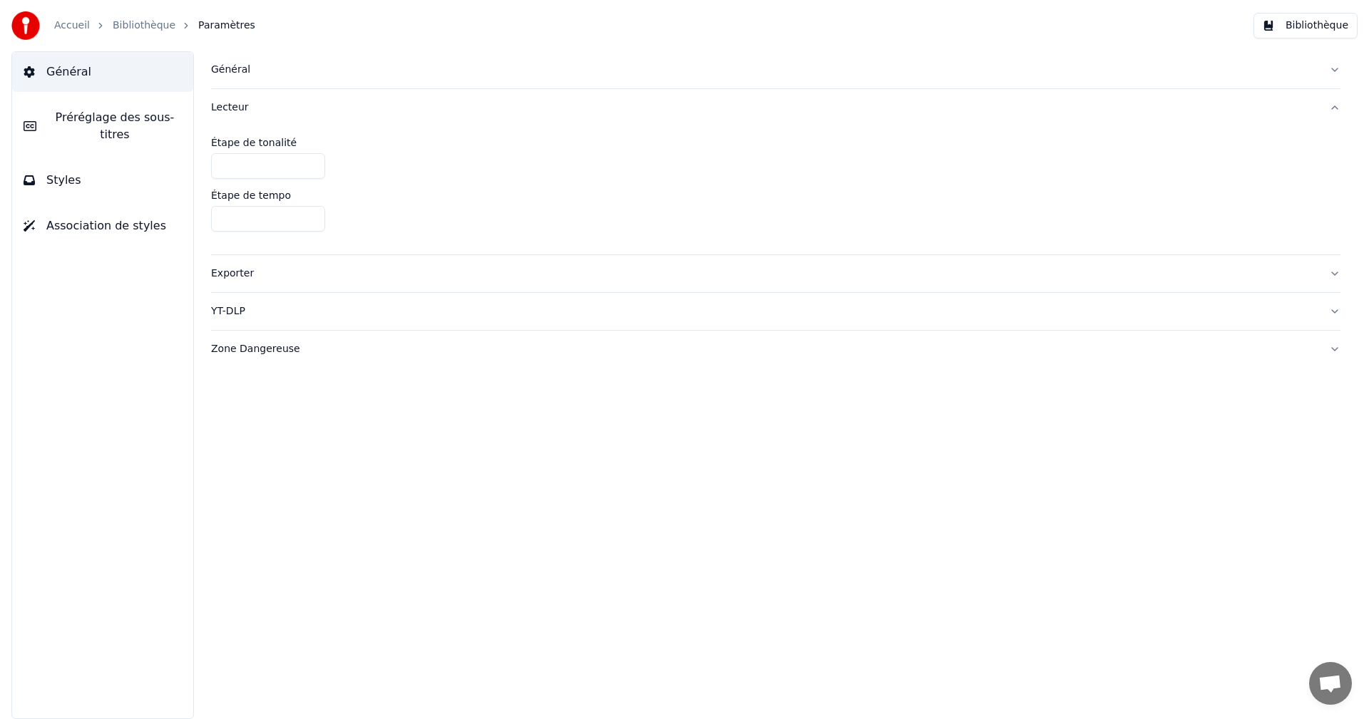
click at [244, 278] on div "Exporter" at bounding box center [764, 274] width 1107 height 14
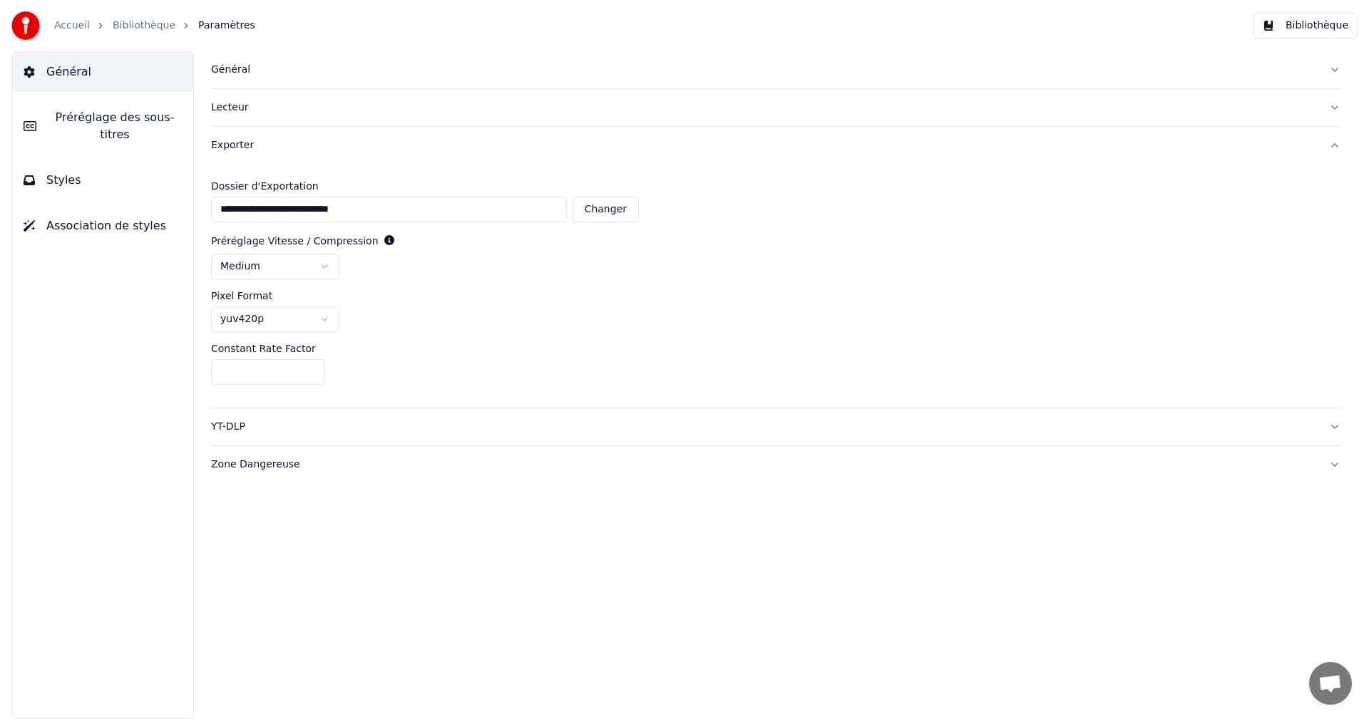
click at [246, 436] on button "YT-DLP" at bounding box center [775, 427] width 1129 height 37
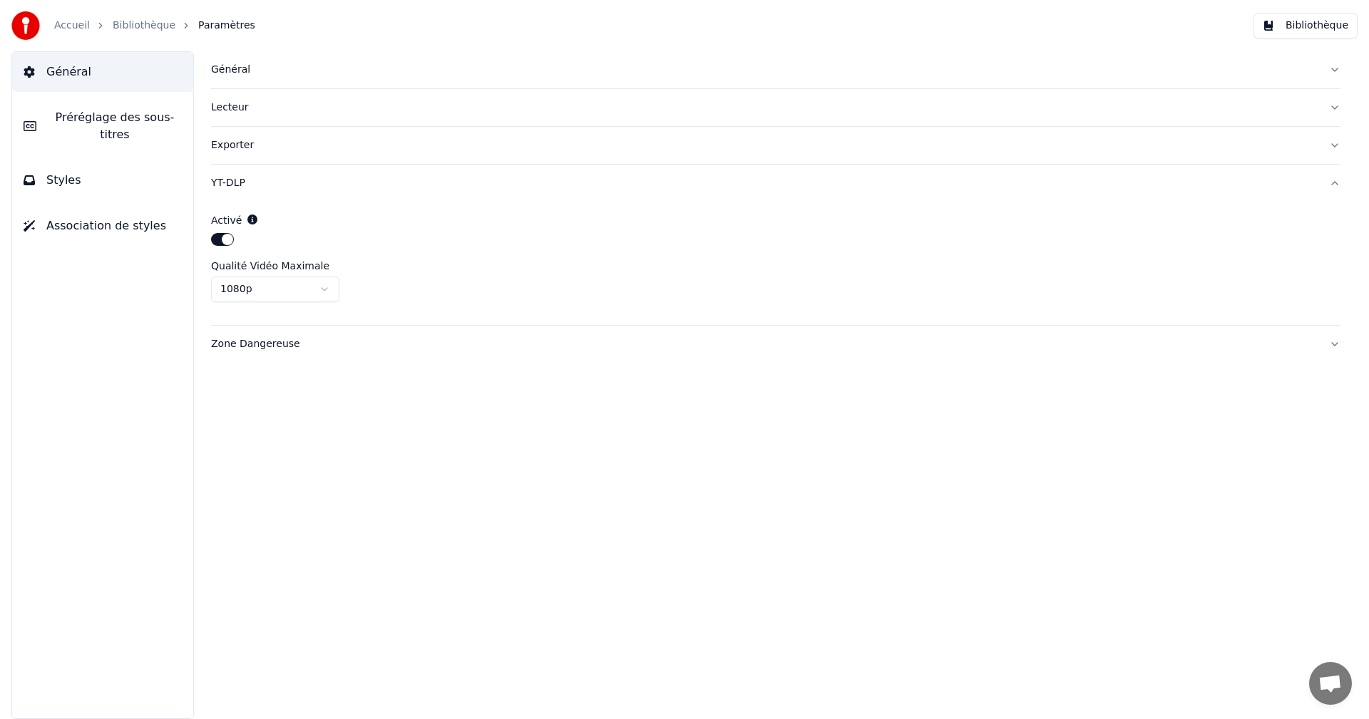
click at [283, 345] on div "Zone Dangereuse" at bounding box center [764, 344] width 1107 height 14
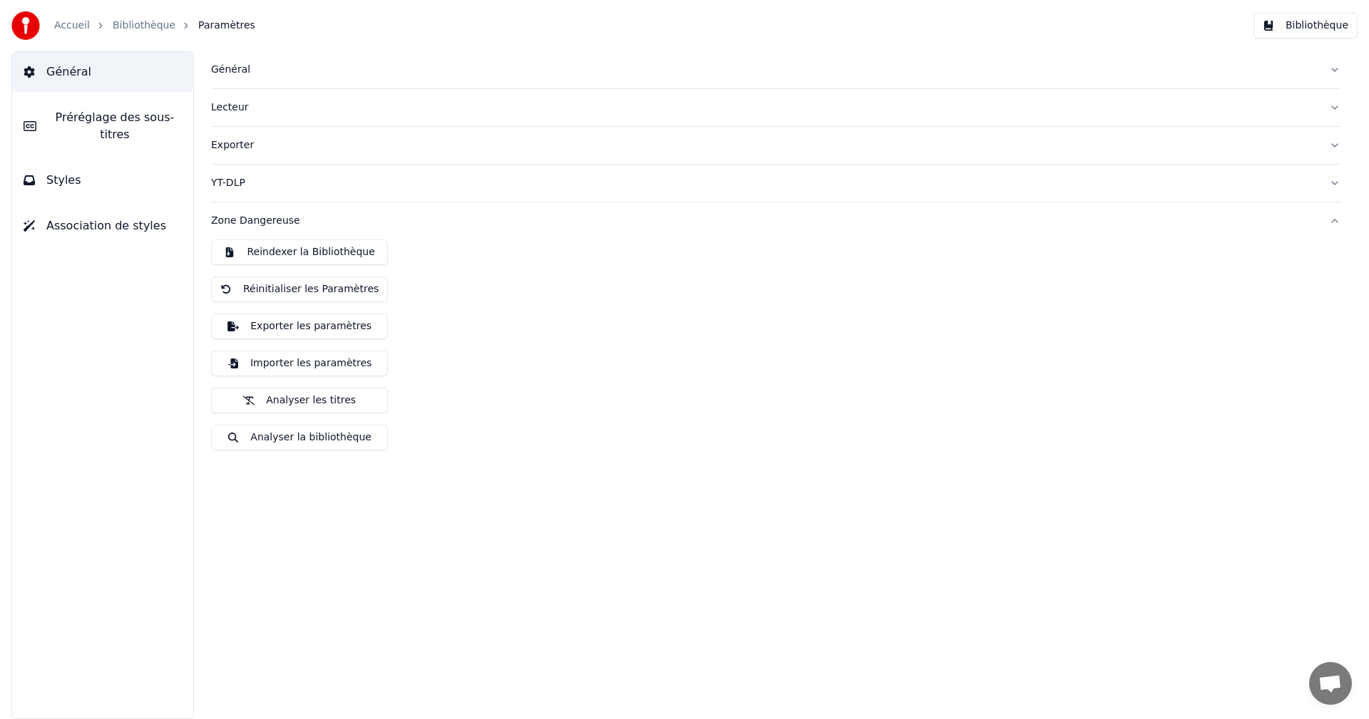
click at [161, 317] on div "Général Préréglage des sous-titres Styles Association de styles" at bounding box center [102, 385] width 183 height 668
click at [66, 60] on button "Général" at bounding box center [102, 72] width 181 height 40
click at [88, 77] on button "Général" at bounding box center [102, 72] width 181 height 40
click at [70, 73] on span "Général" at bounding box center [68, 71] width 45 height 17
click at [71, 78] on span "Général" at bounding box center [68, 71] width 45 height 17
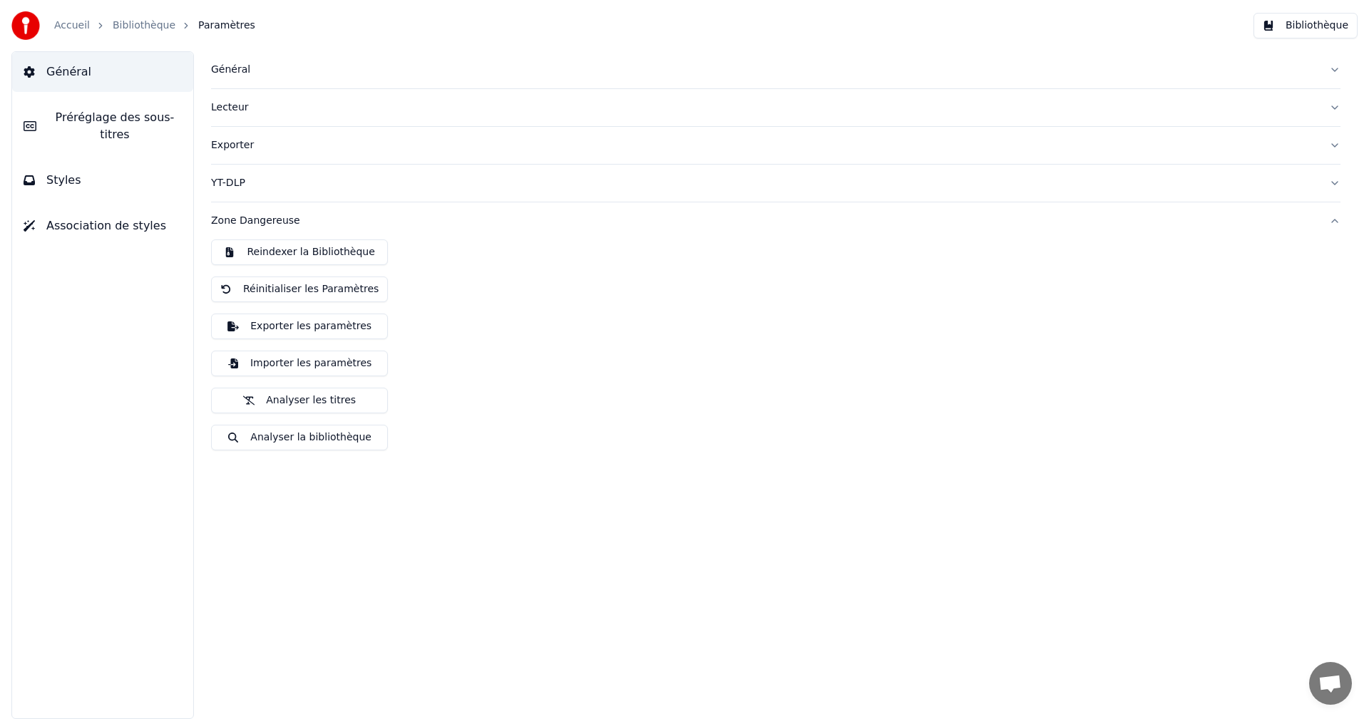
click at [63, 17] on div "Accueil Bibliothèque Paramètres" at bounding box center [133, 25] width 244 height 29
click at [125, 29] on link "Bibliothèque" at bounding box center [144, 26] width 63 height 14
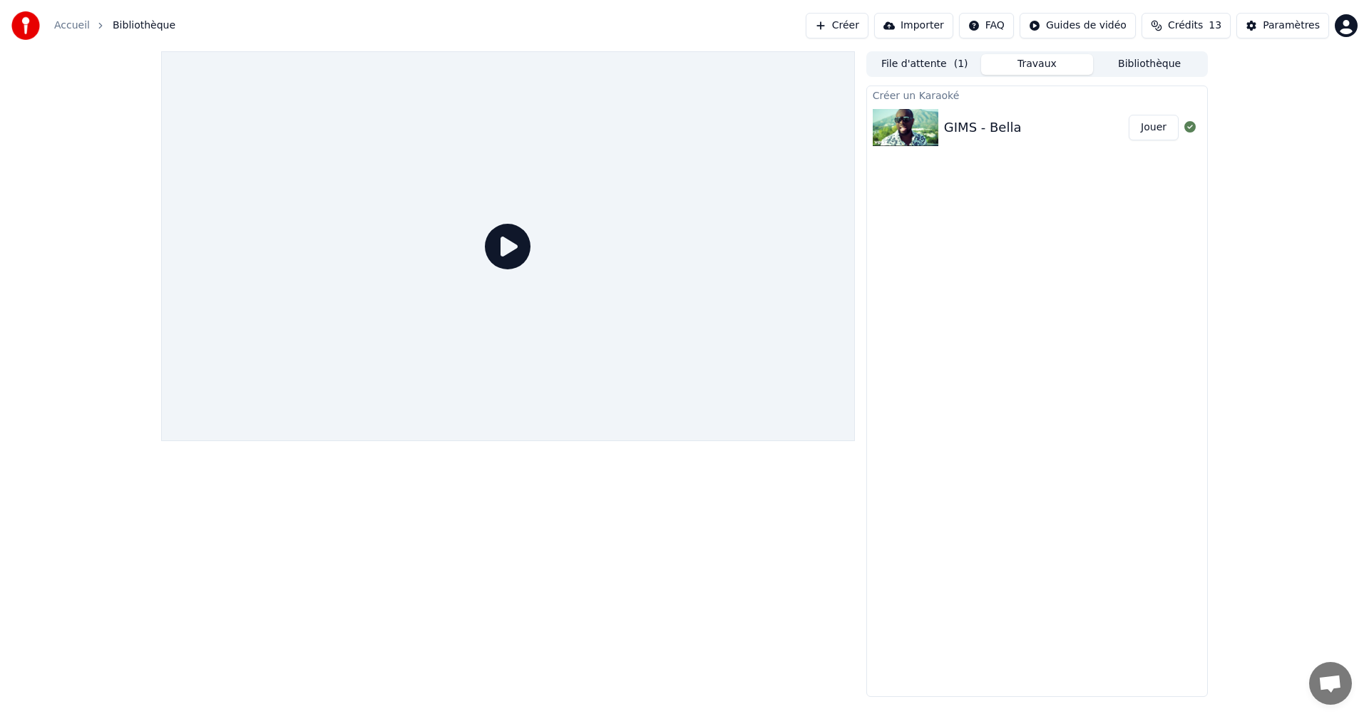
click at [508, 250] on icon at bounding box center [508, 247] width 46 height 46
click at [1169, 133] on button "Jouer" at bounding box center [1154, 128] width 50 height 26
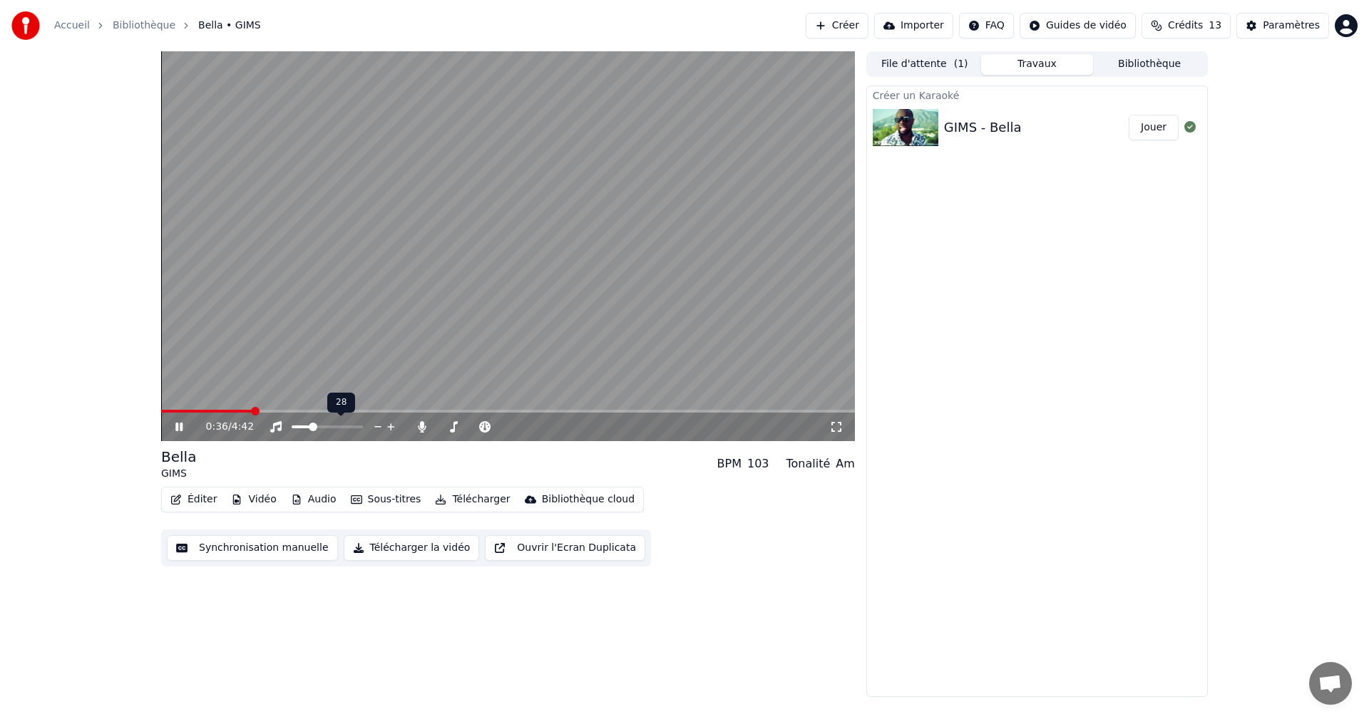
click at [296, 429] on span at bounding box center [302, 427] width 20 height 3
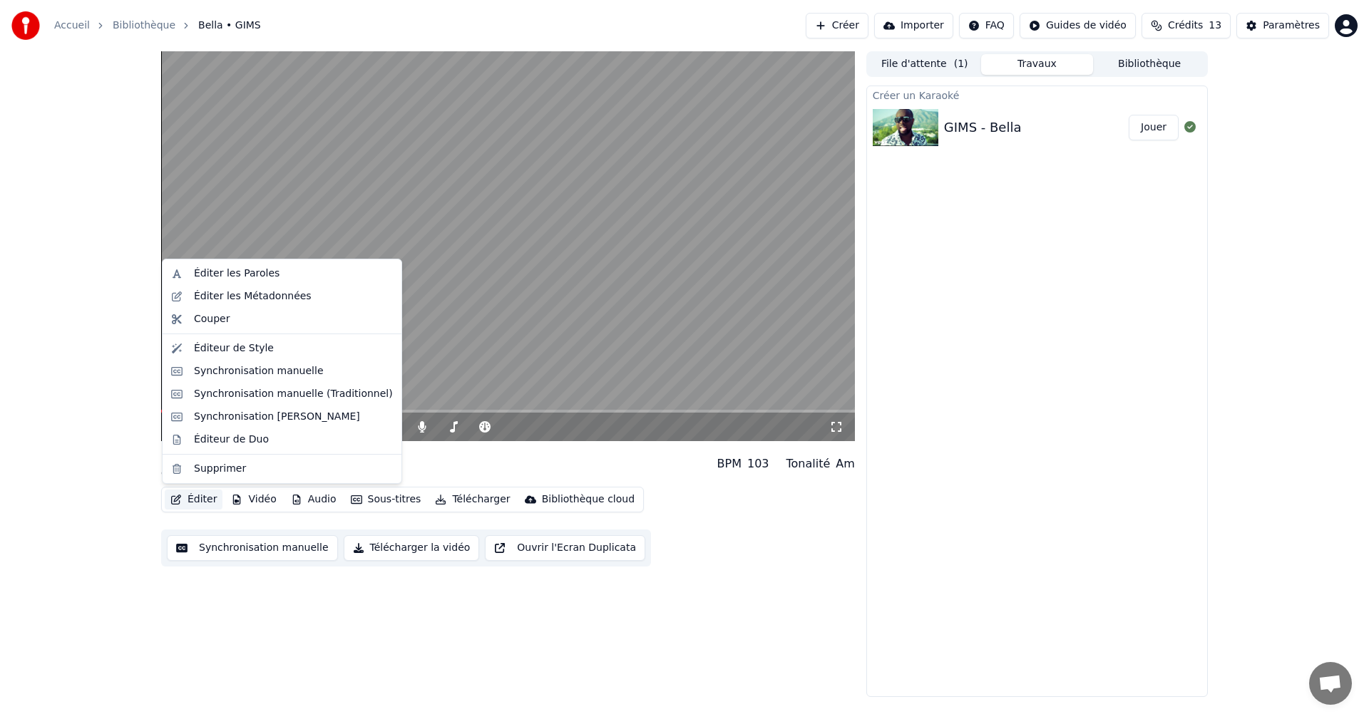
click at [198, 505] on button "Éditer" at bounding box center [194, 500] width 58 height 20
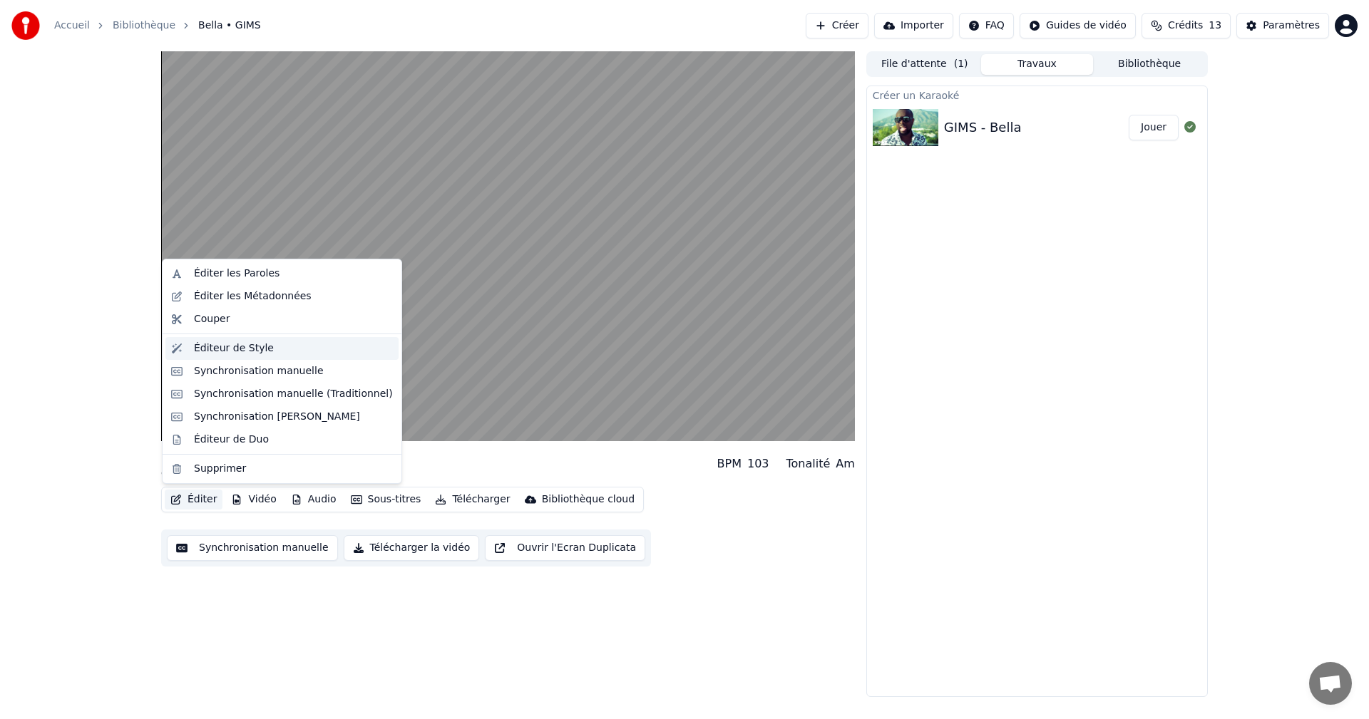
click at [242, 349] on div "Éditeur de Style" at bounding box center [234, 349] width 80 height 14
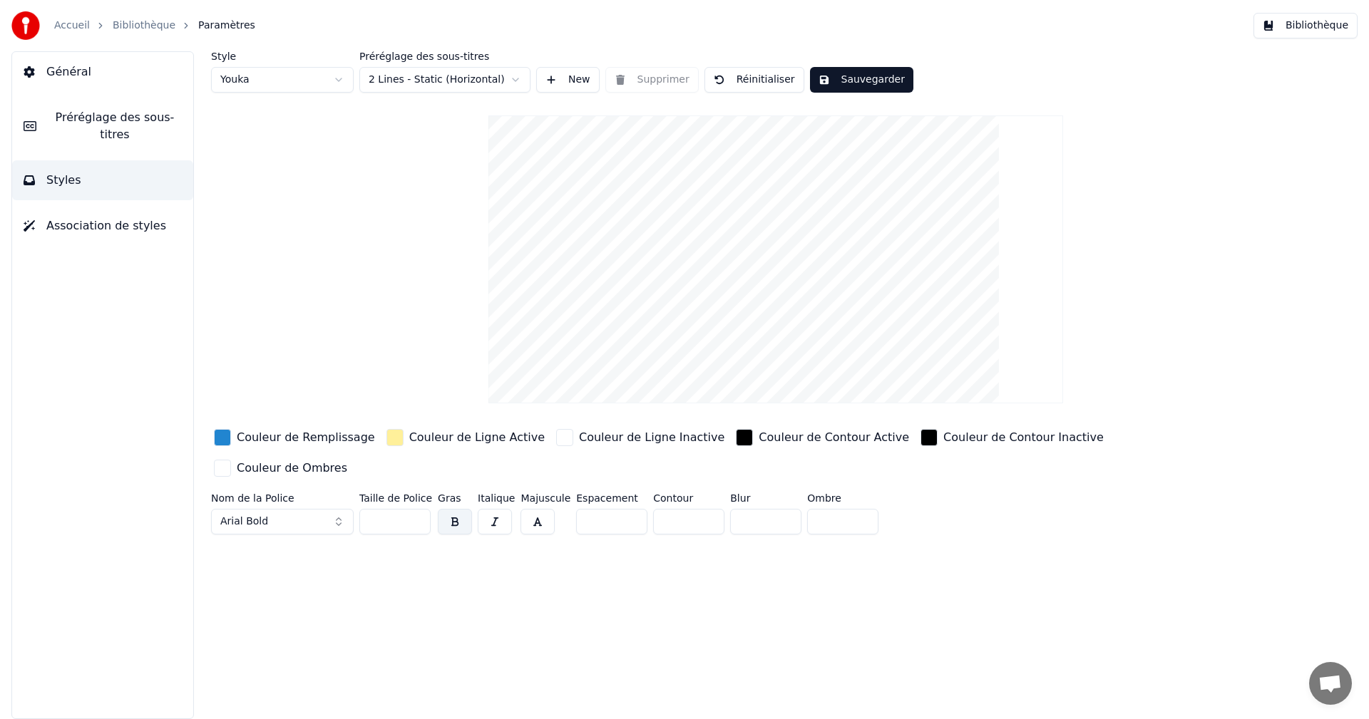
click at [568, 86] on button "New" at bounding box center [567, 80] width 63 height 26
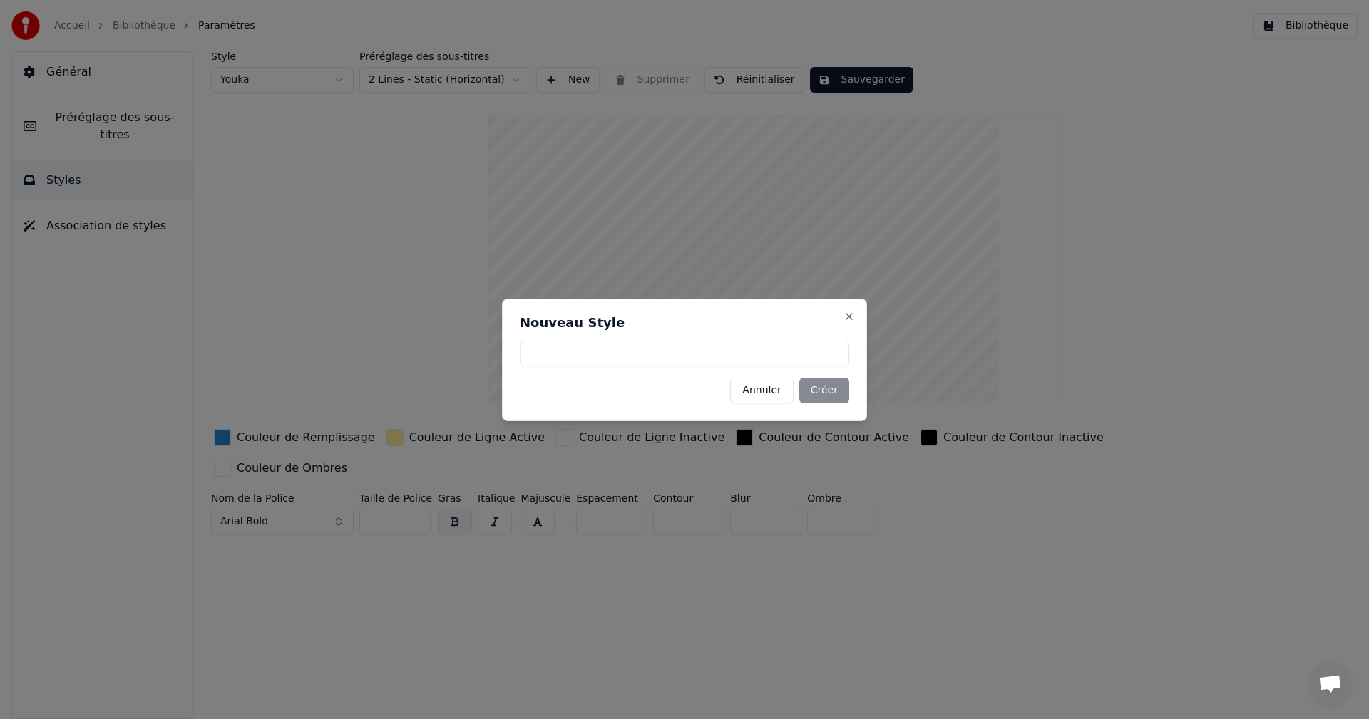
click at [765, 394] on button "Annuler" at bounding box center [761, 391] width 63 height 26
